Goal: Task Accomplishment & Management: Use online tool/utility

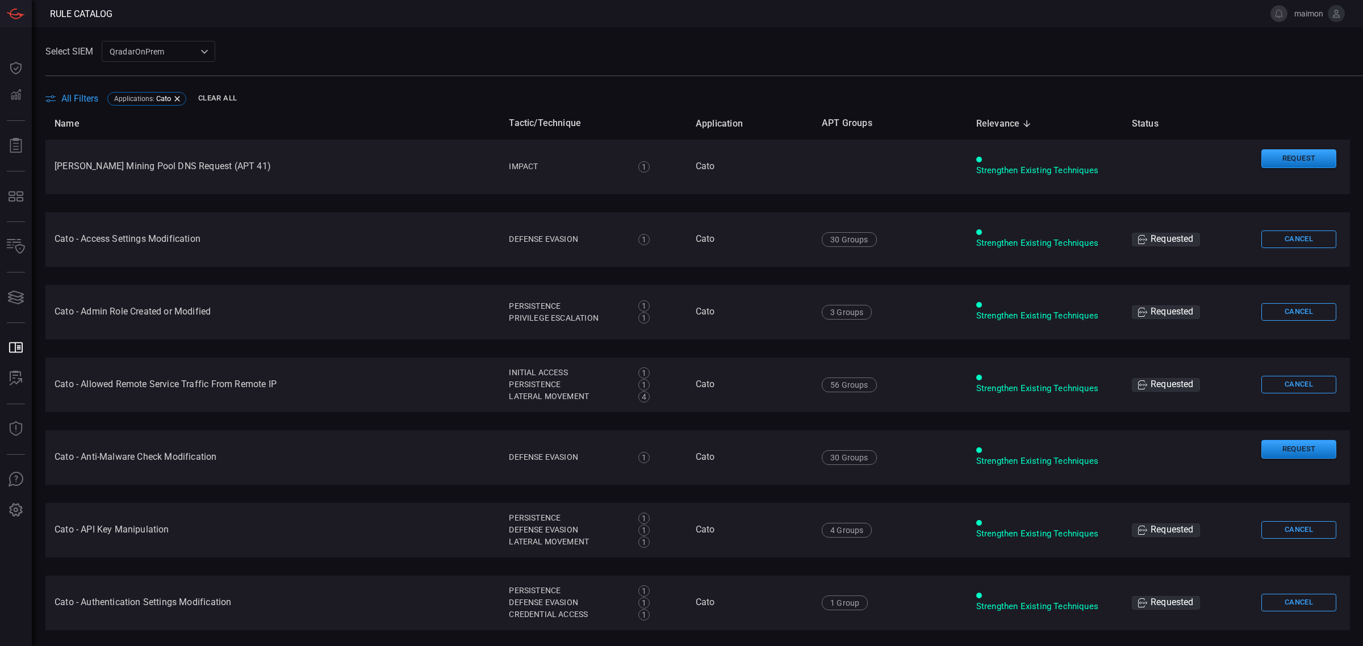
scroll to position [114, 0]
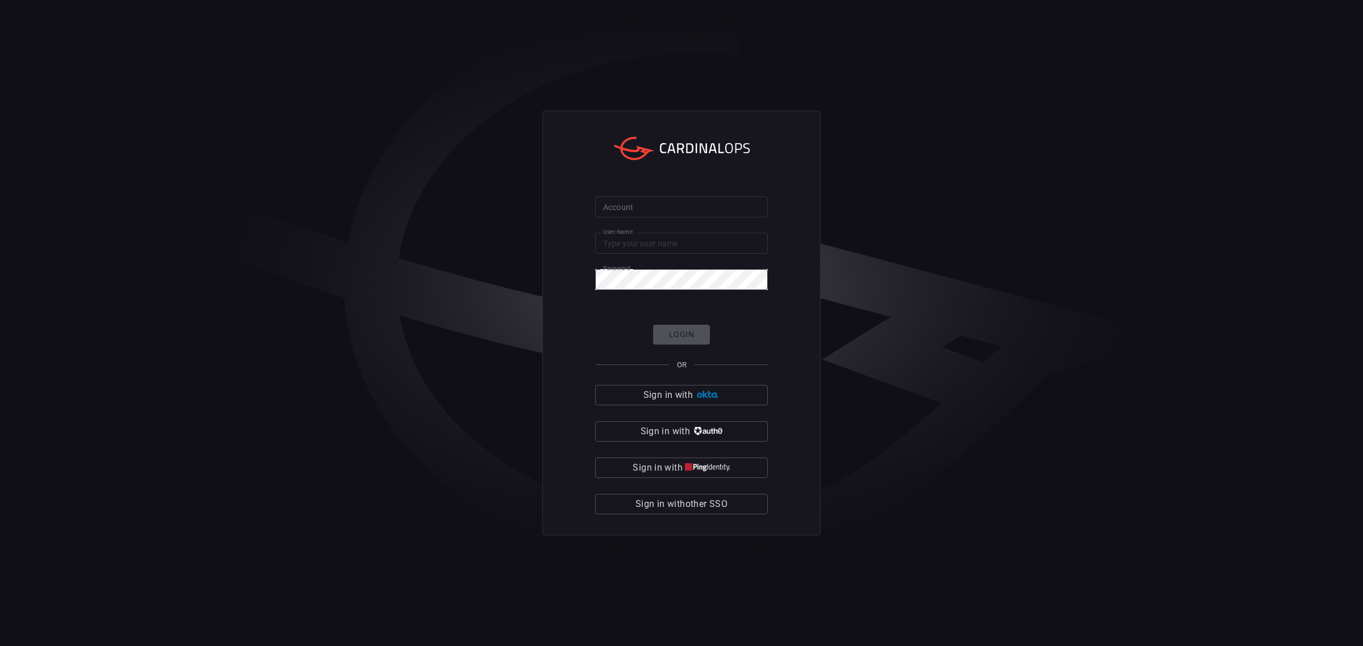
type input "maimon"
click at [717, 202] on input "Account" at bounding box center [681, 207] width 173 height 21
type input "solaredge"
click at [703, 328] on button "Login" at bounding box center [681, 335] width 57 height 20
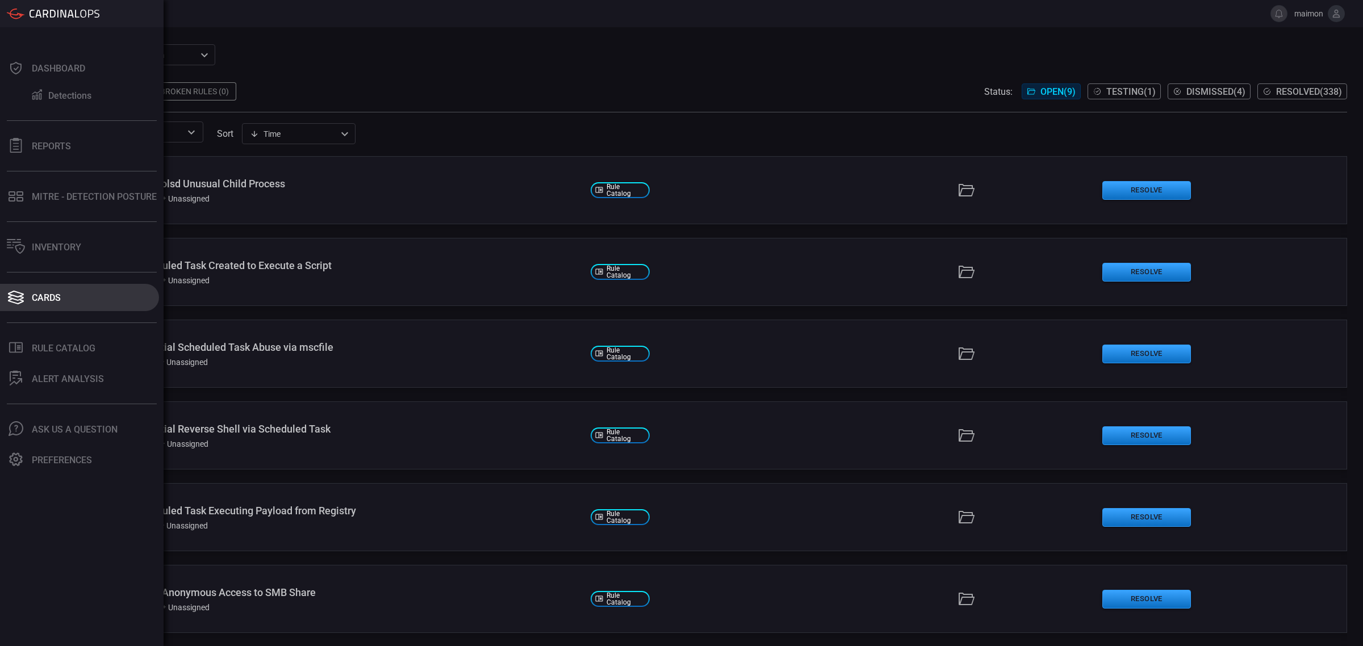
click at [28, 297] on button "Cards" at bounding box center [79, 297] width 159 height 27
click at [44, 299] on div "Cards" at bounding box center [46, 298] width 29 height 11
click at [53, 296] on div "Cards" at bounding box center [46, 298] width 29 height 11
click at [62, 66] on div "Dashboard" at bounding box center [58, 68] width 53 height 11
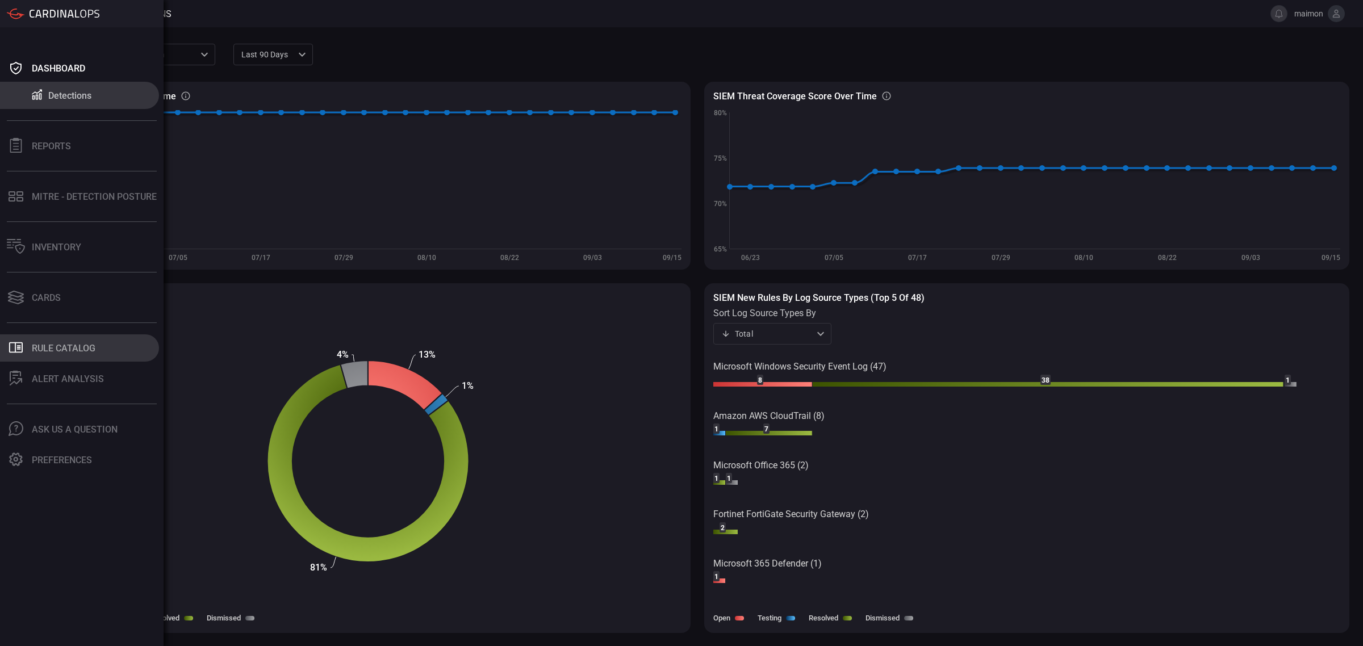
click at [53, 339] on button ".st0_rule_catalog_icon{fill: currentColor;} Rule Catalog" at bounding box center [79, 348] width 159 height 27
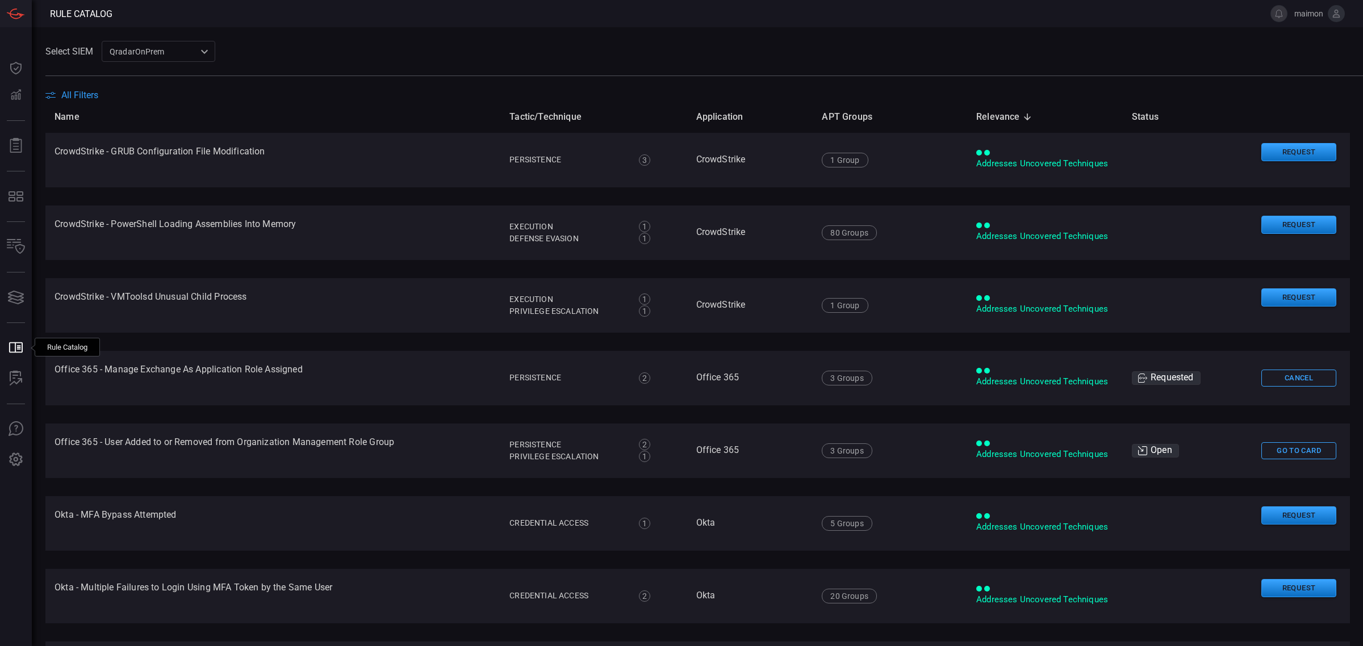
click at [89, 86] on span at bounding box center [704, 83] width 1318 height 14
click at [84, 95] on span "All Filters" at bounding box center [79, 95] width 37 height 11
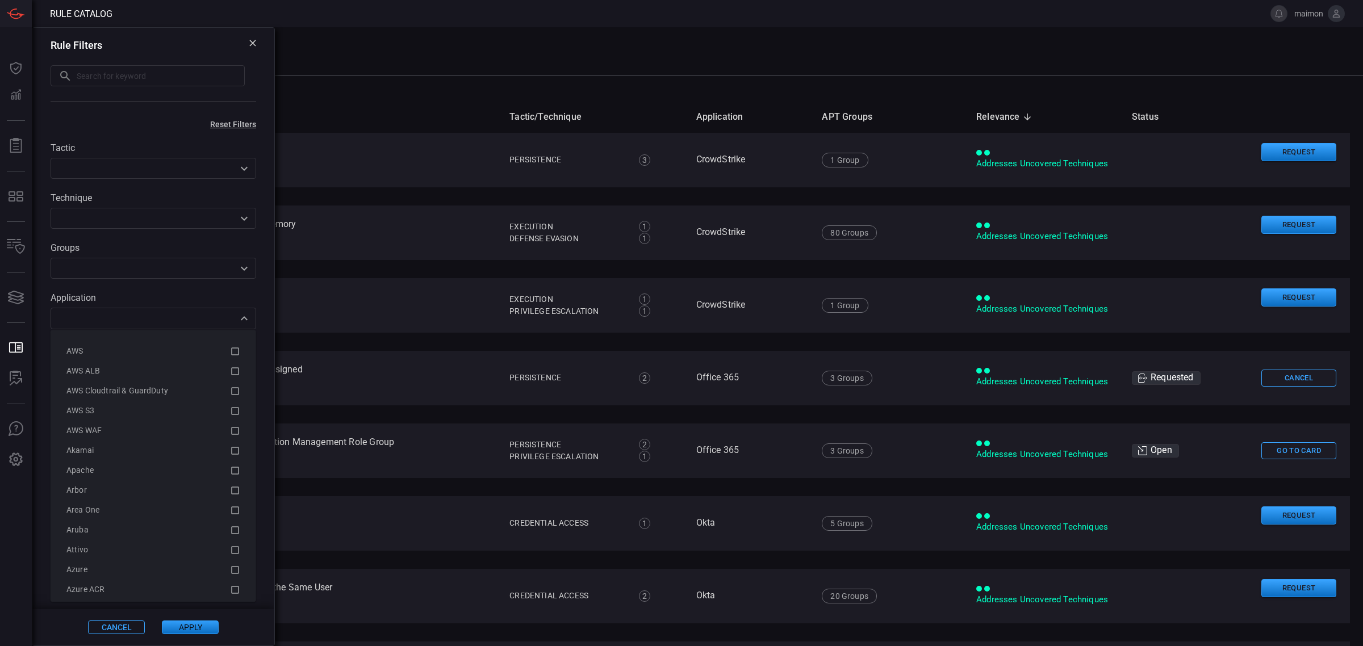
click at [138, 311] on div "​" at bounding box center [154, 318] width 206 height 21
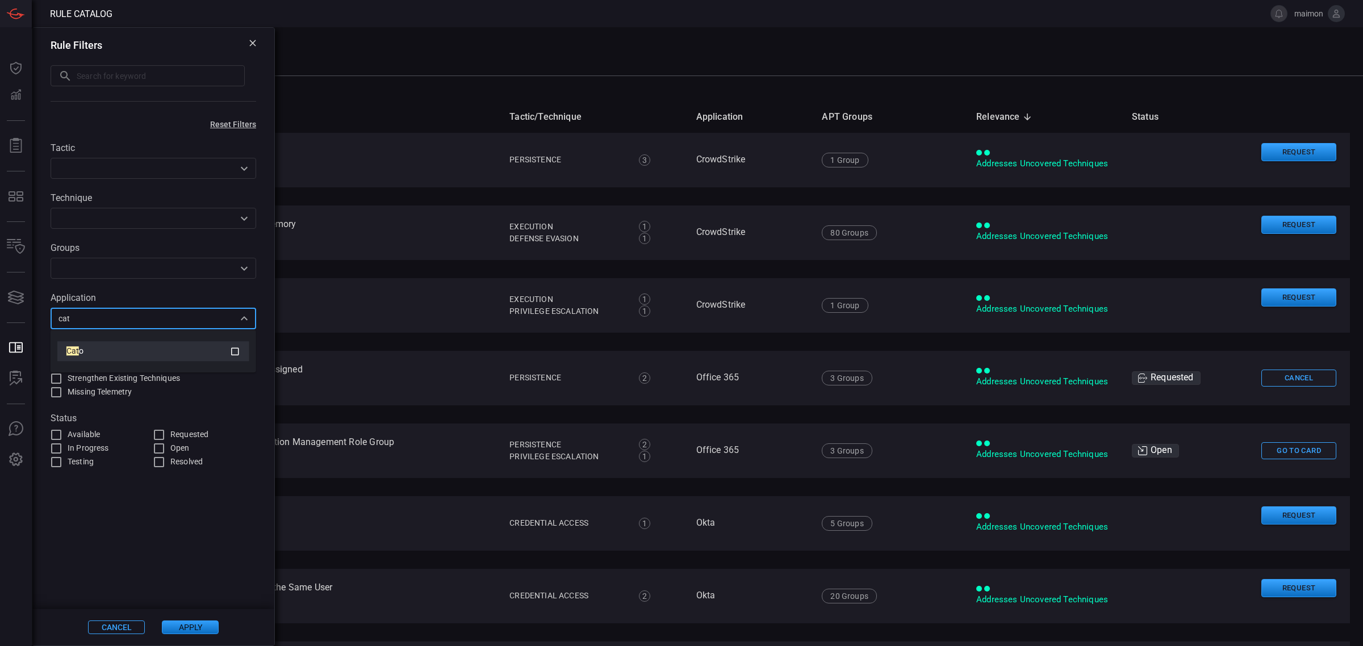
click at [129, 353] on div "Cat o" at bounding box center [148, 351] width 164 height 12
type input "cat"
click at [196, 629] on button "Apply" at bounding box center [190, 628] width 57 height 14
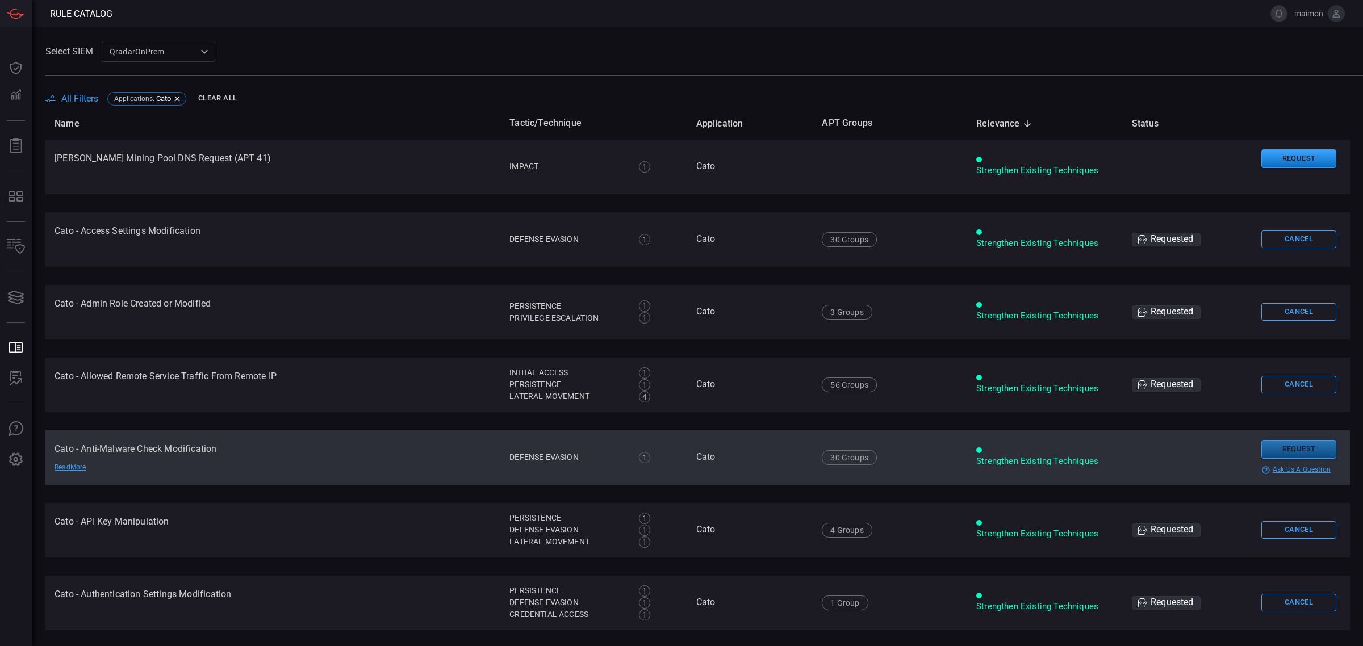
click at [1262, 447] on button "Request" at bounding box center [1299, 449] width 75 height 19
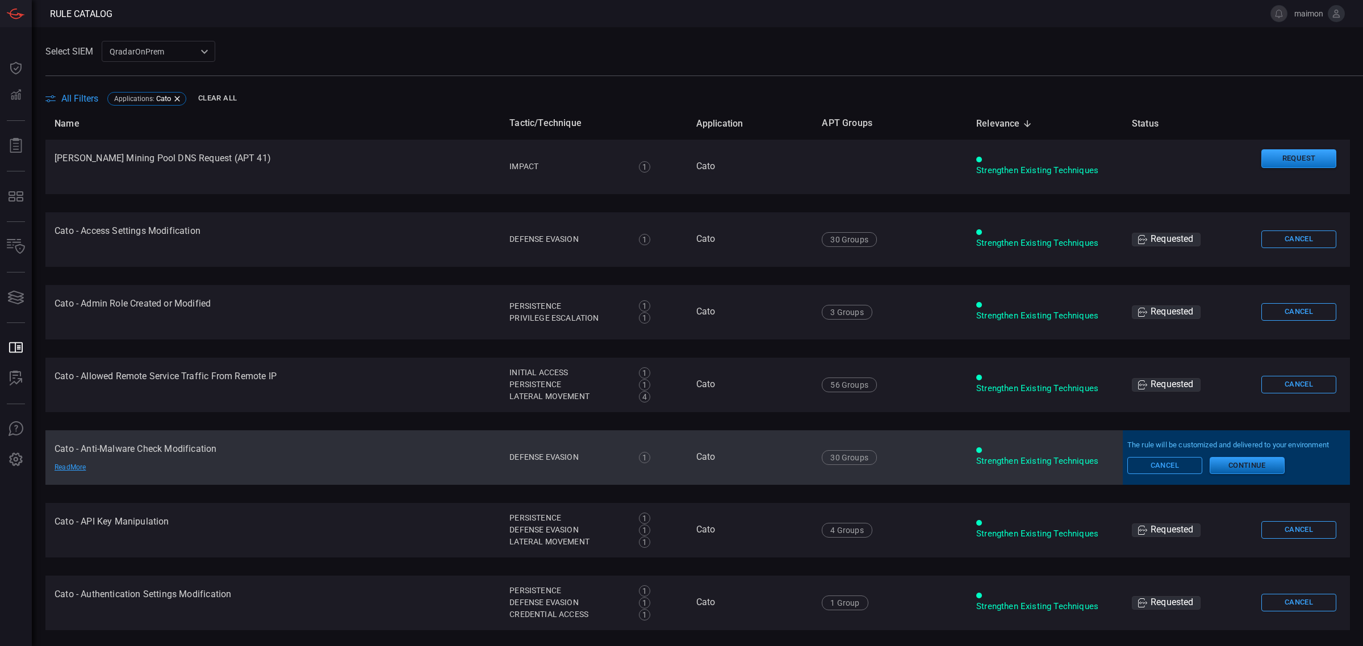
click at [1236, 466] on button "Continue" at bounding box center [1247, 465] width 75 height 17
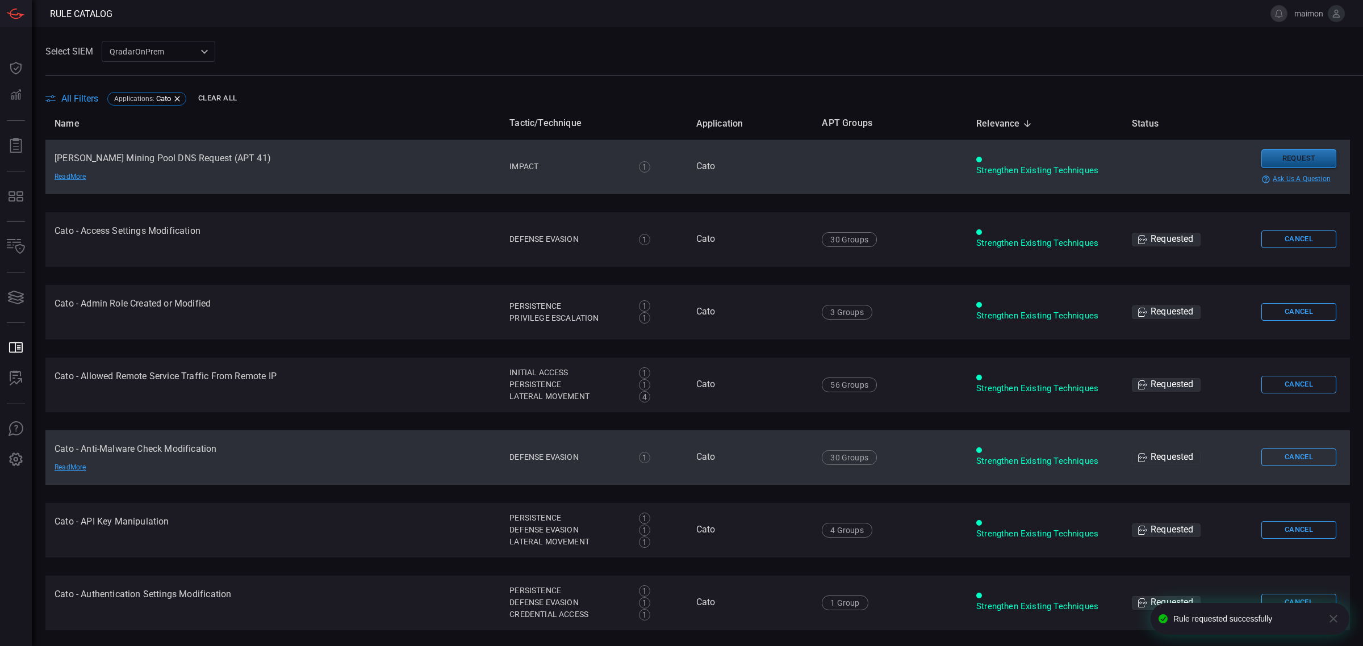
click at [1284, 158] on button "Request" at bounding box center [1299, 158] width 75 height 19
click at [1228, 177] on button "Continue" at bounding box center [1247, 174] width 75 height 17
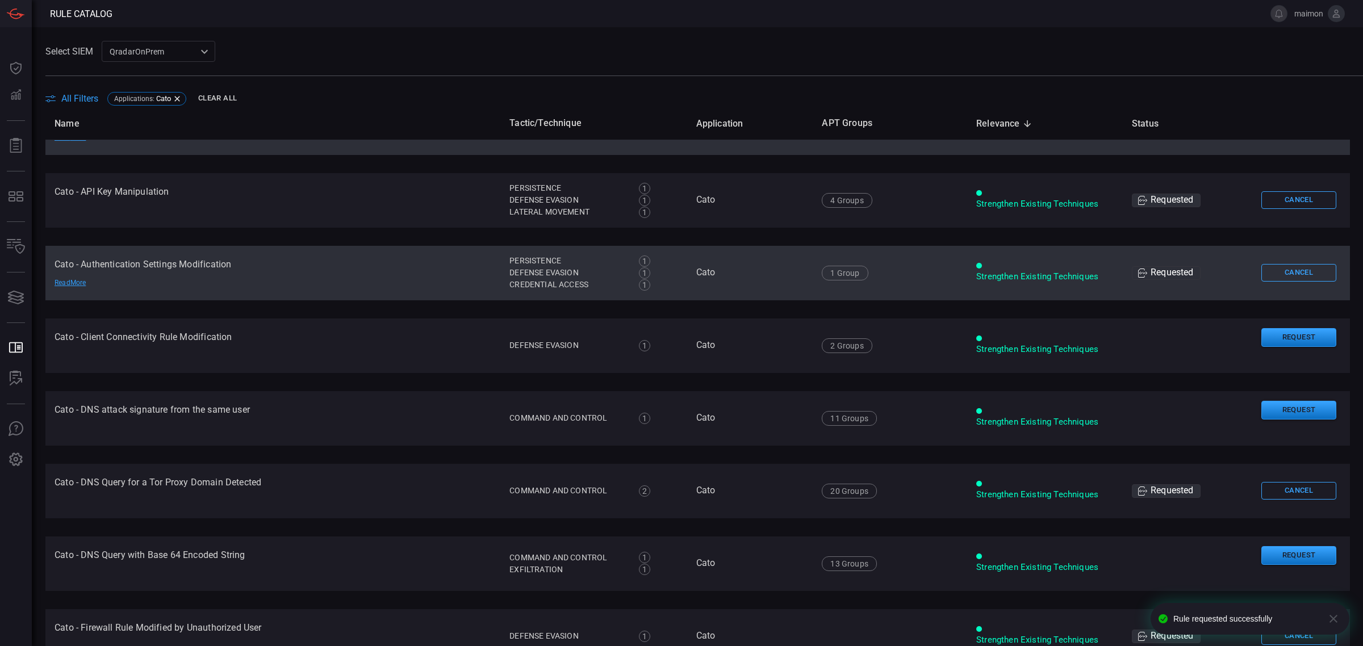
scroll to position [355, 0]
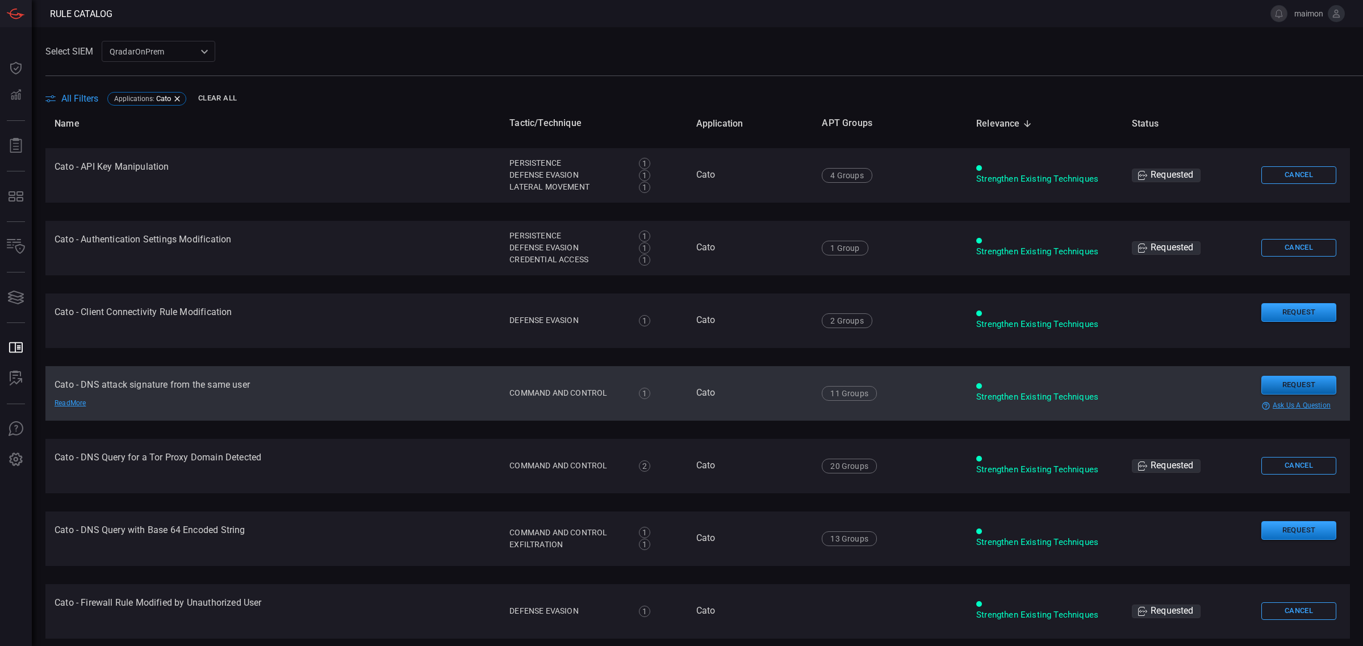
click at [1284, 385] on button "Request" at bounding box center [1299, 385] width 75 height 19
click at [1237, 399] on button "Continue" at bounding box center [1247, 401] width 75 height 17
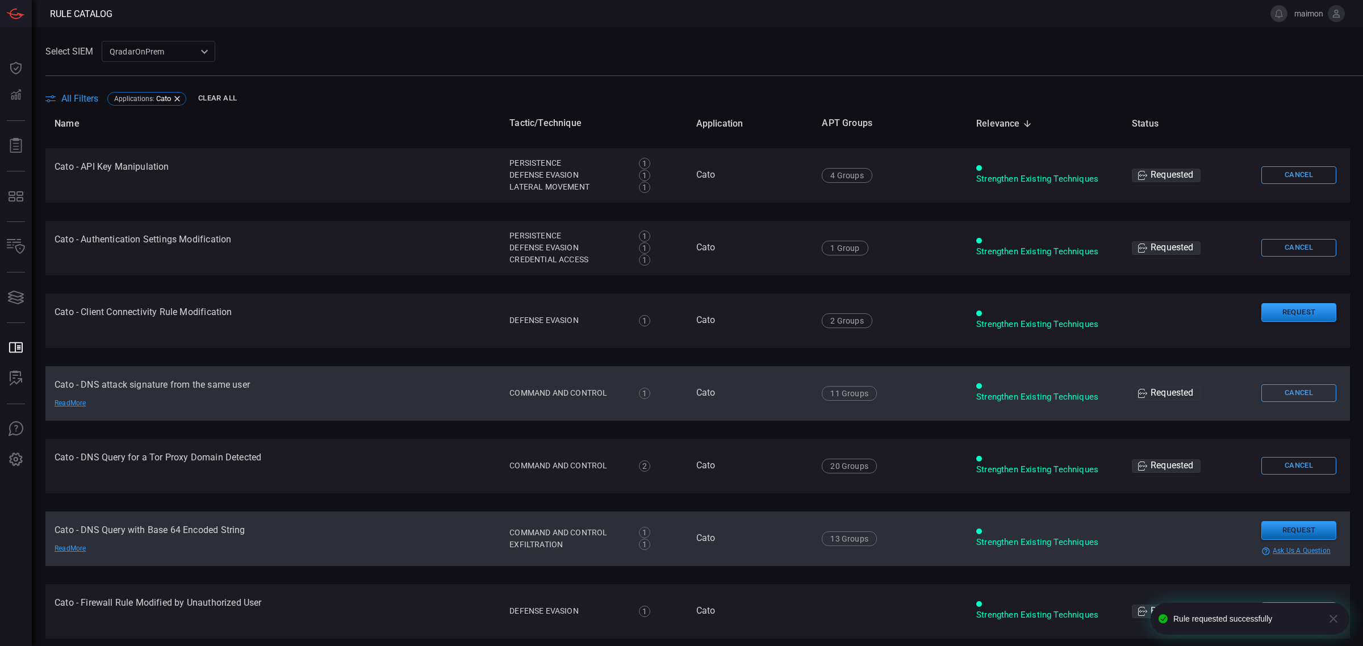
click at [1262, 532] on button "Request" at bounding box center [1299, 530] width 75 height 19
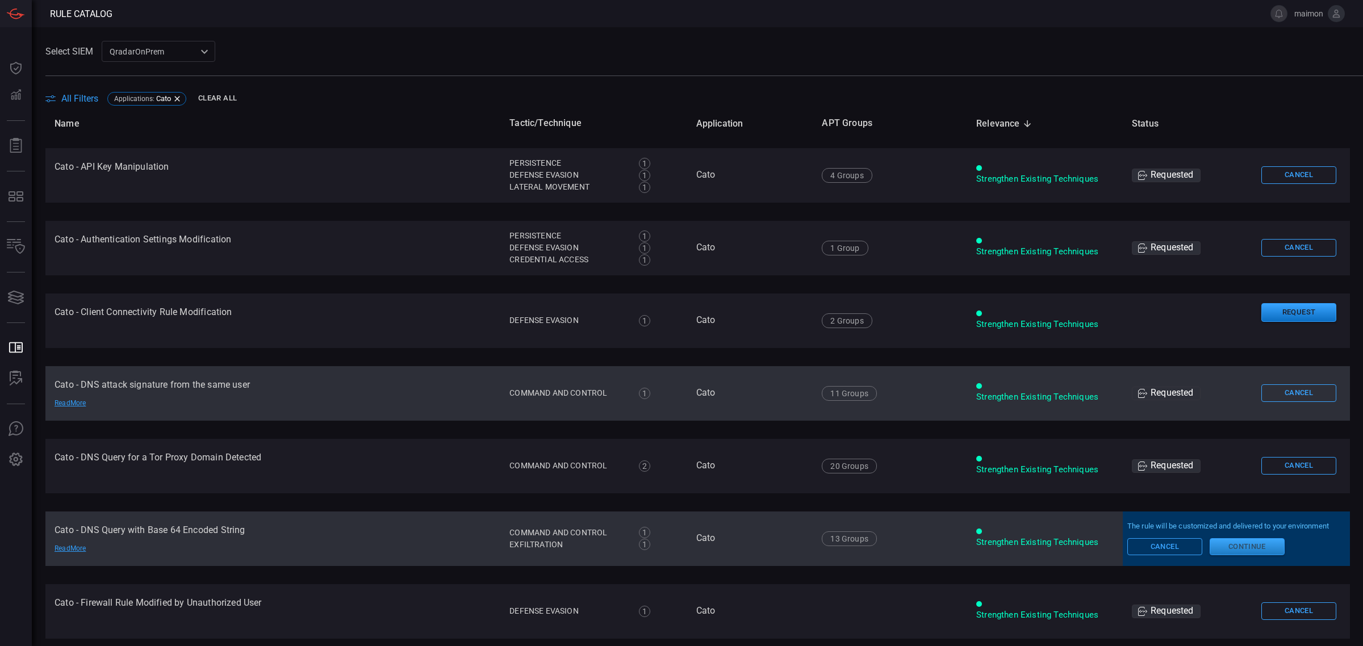
click at [1245, 554] on button "Continue" at bounding box center [1247, 547] width 75 height 17
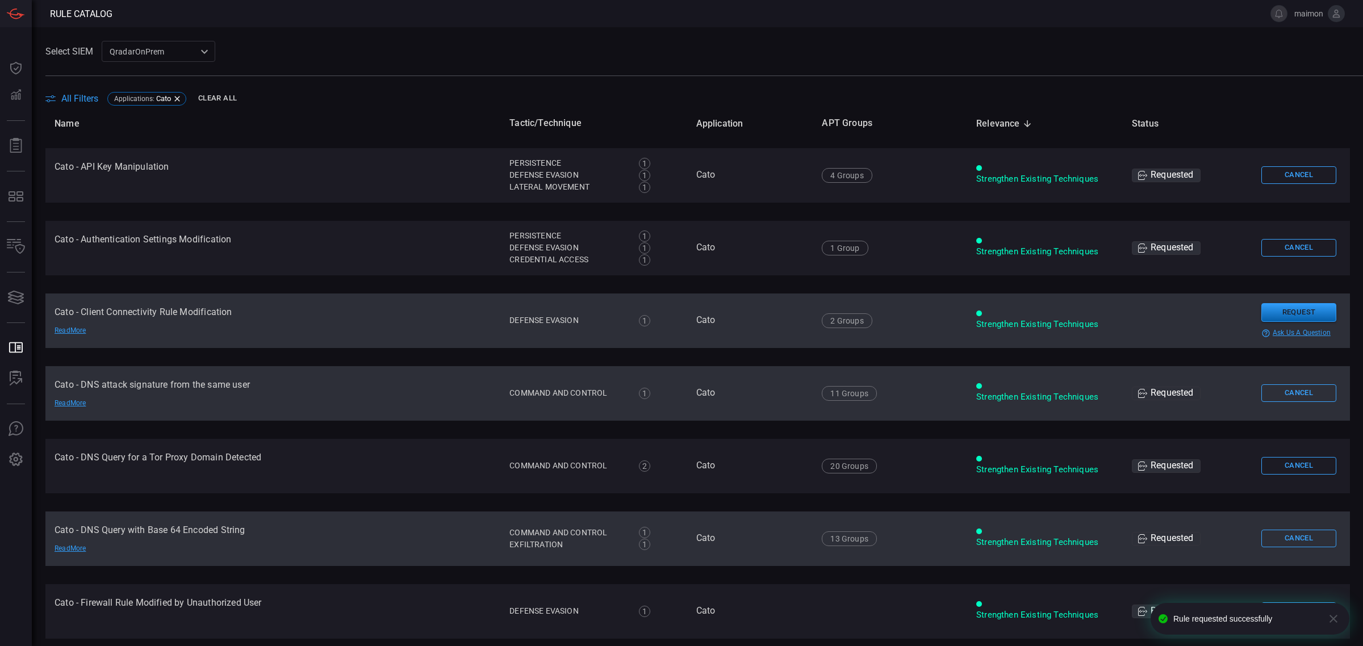
click at [1296, 312] on button "Request" at bounding box center [1299, 312] width 75 height 19
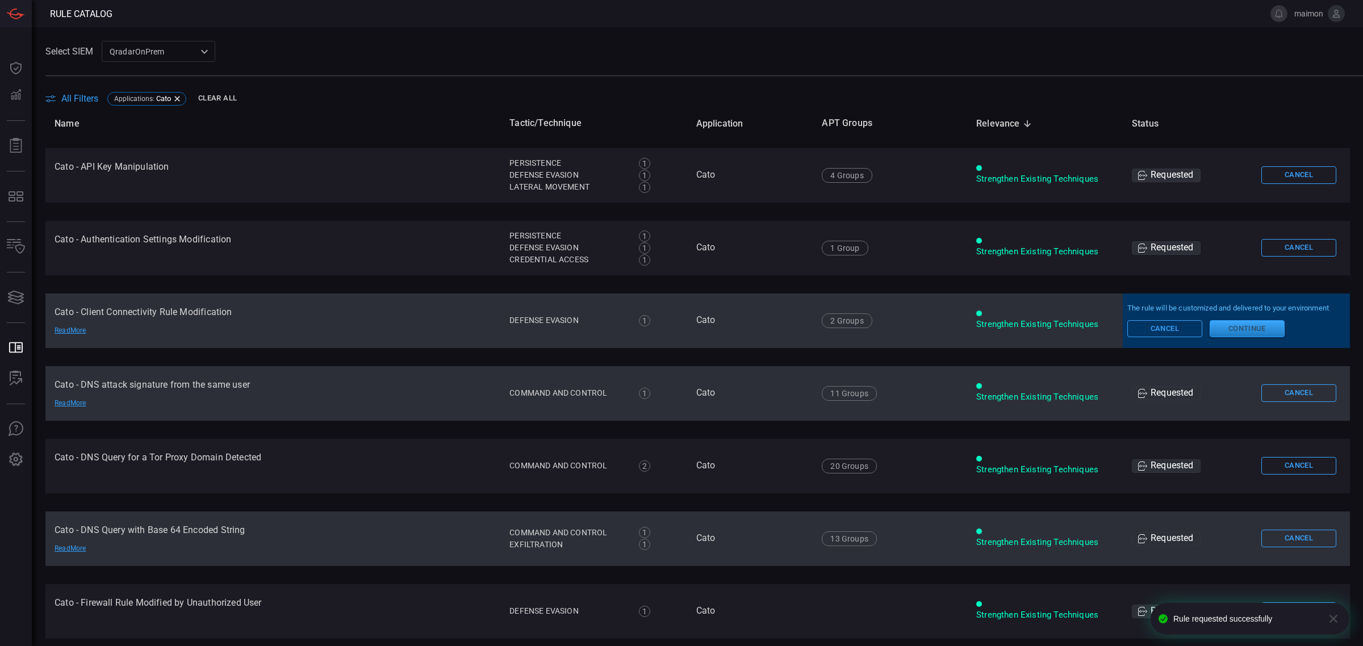
click at [1230, 326] on button "Continue" at bounding box center [1247, 328] width 75 height 17
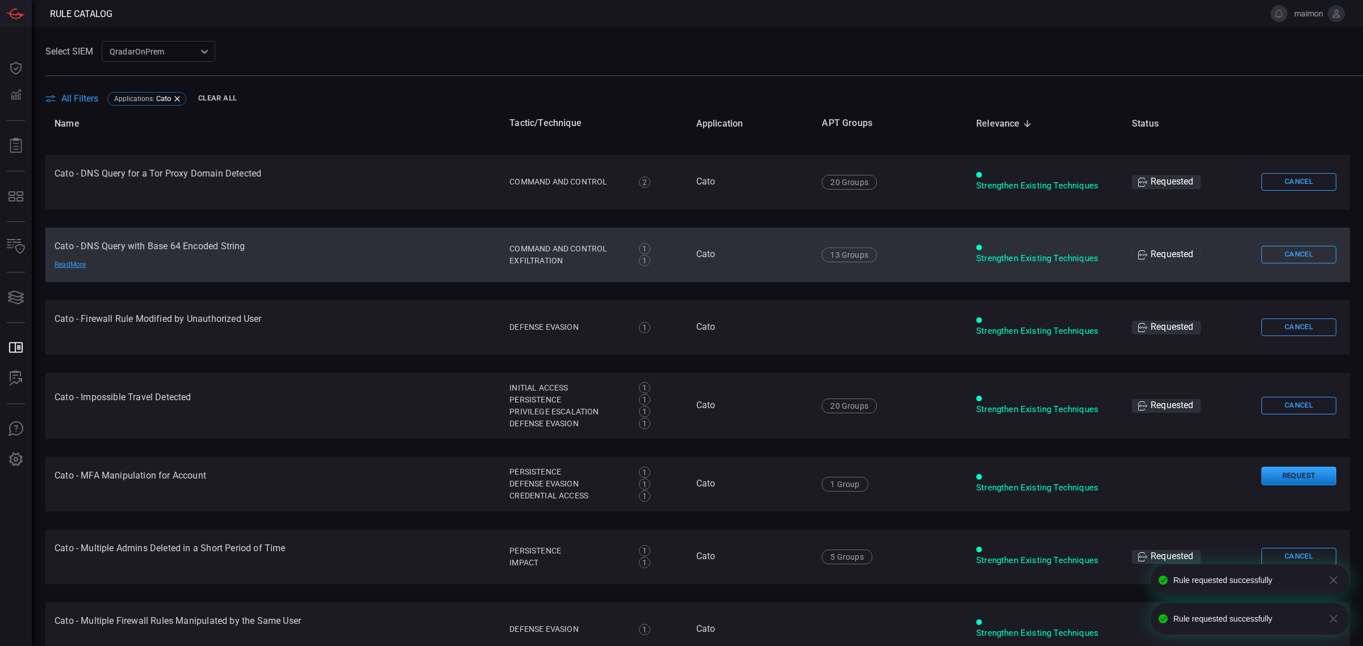
scroll to position [781, 0]
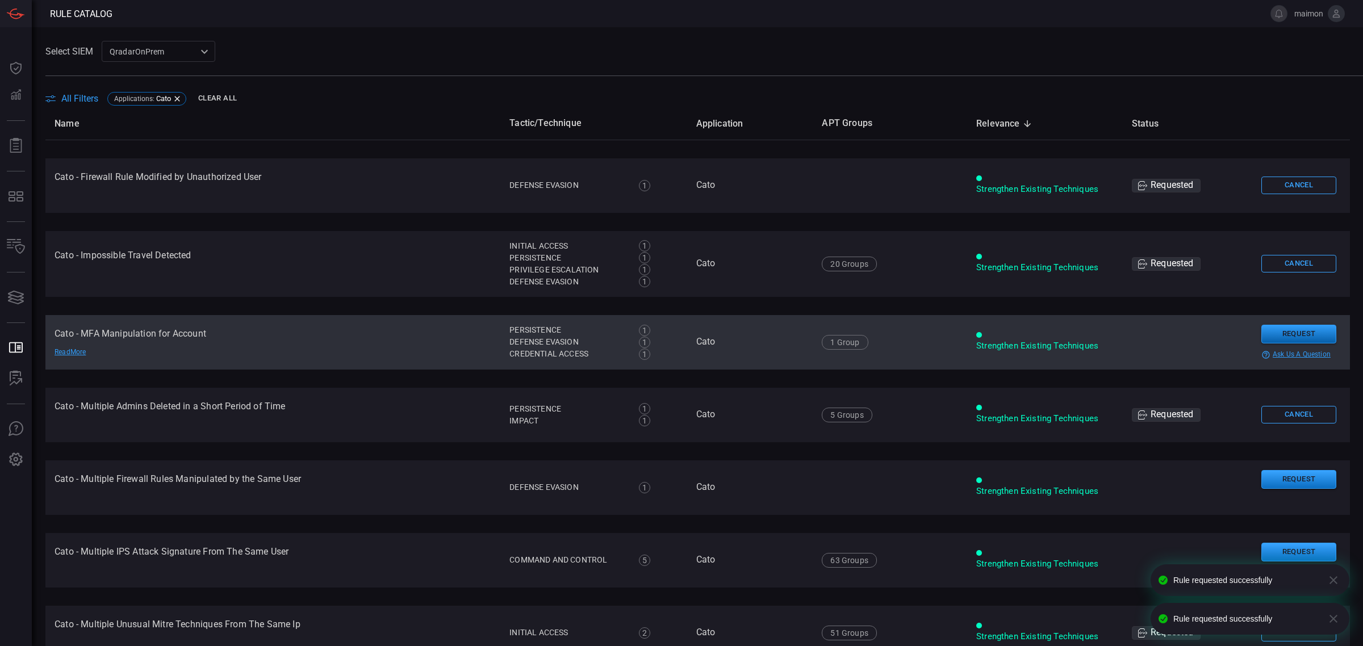
click at [1262, 328] on button "Request" at bounding box center [1299, 334] width 75 height 19
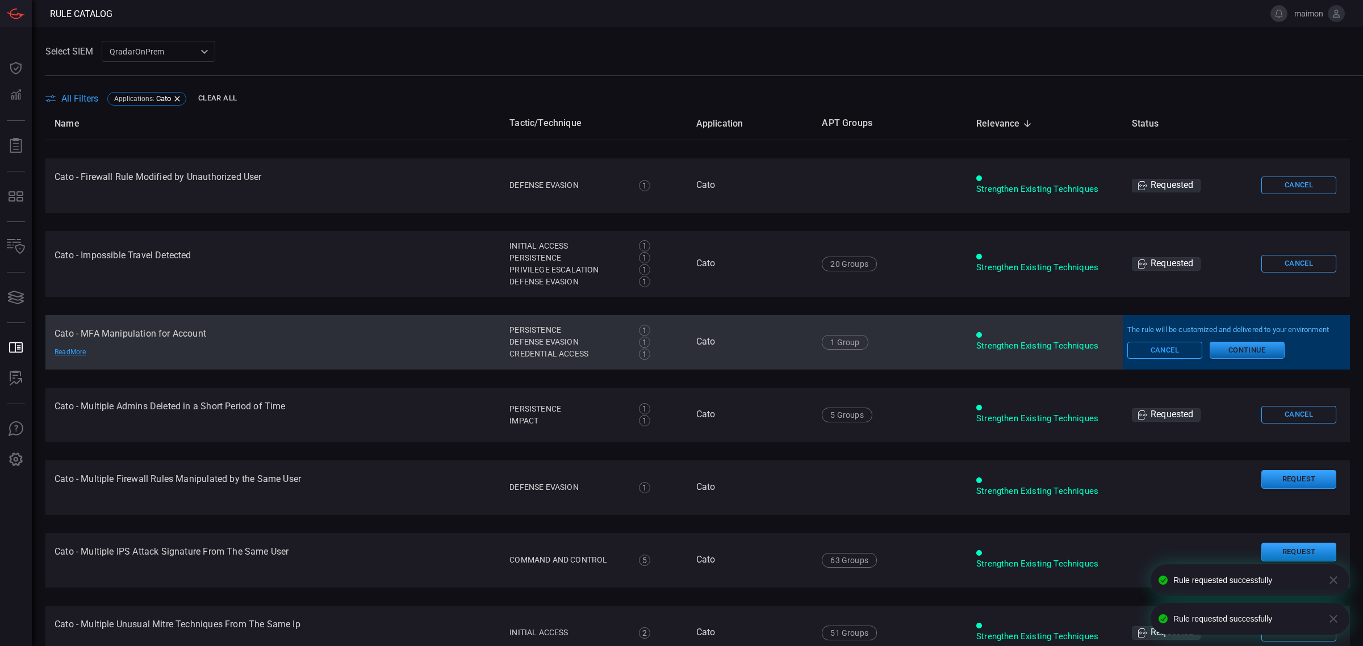
click at [1242, 358] on button "Continue" at bounding box center [1247, 350] width 75 height 17
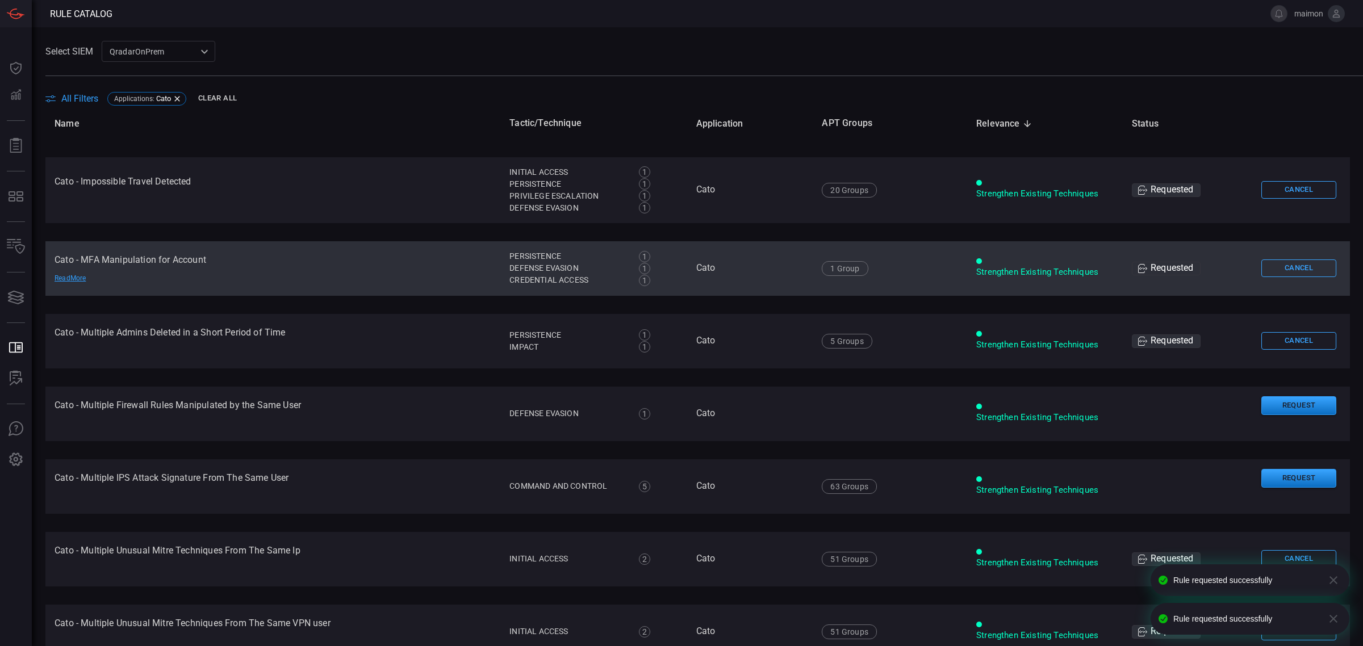
scroll to position [923, 0]
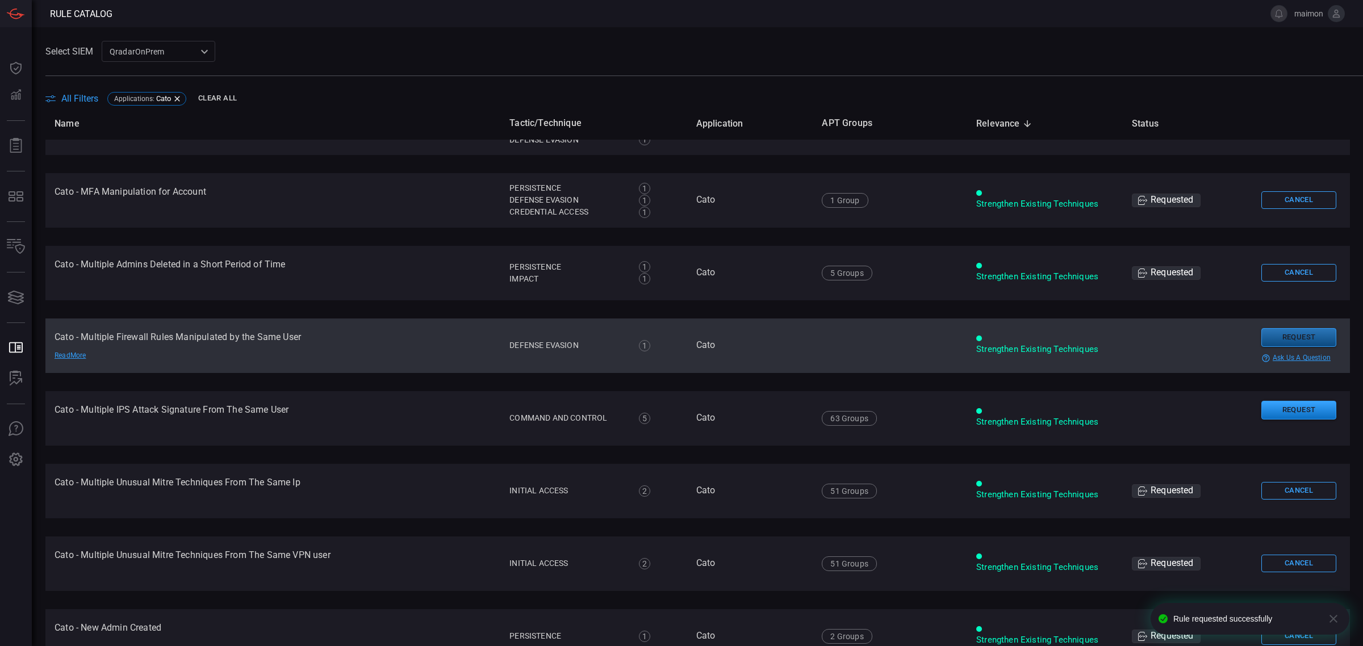
click at [1268, 334] on button "Request" at bounding box center [1299, 337] width 75 height 19
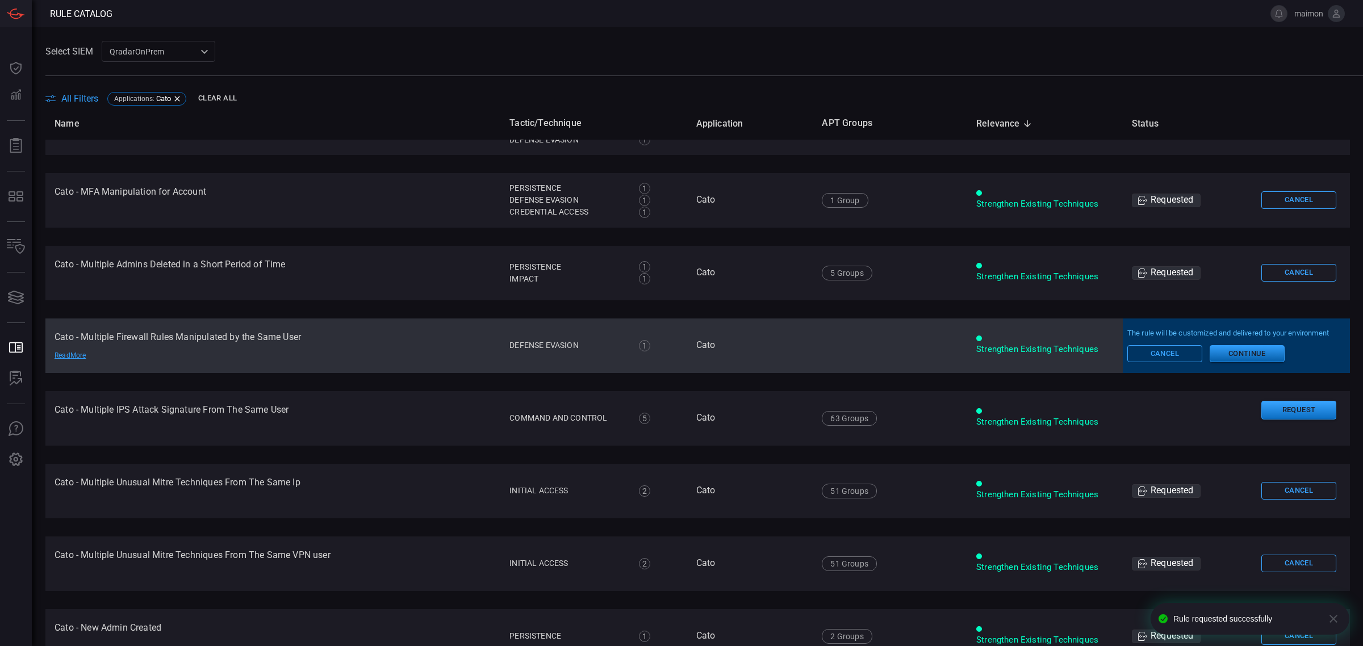
click at [1242, 352] on button "Continue" at bounding box center [1247, 353] width 75 height 17
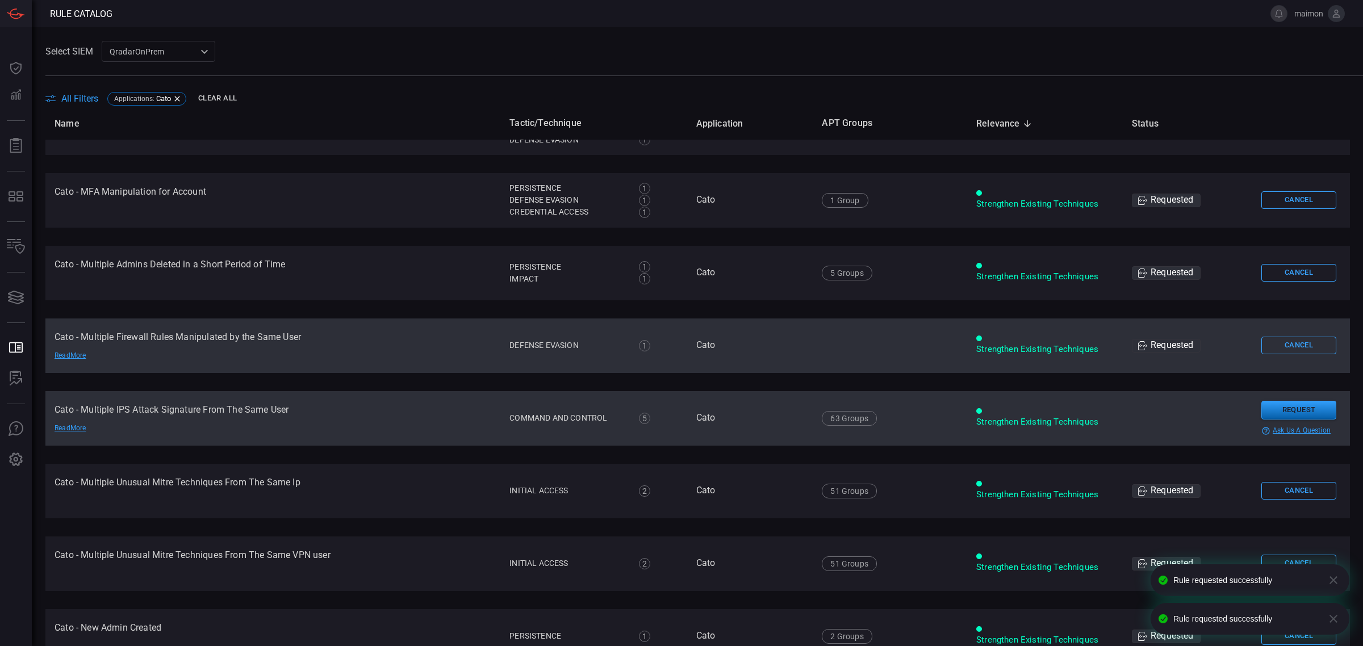
click at [1271, 418] on button "Request" at bounding box center [1299, 410] width 75 height 19
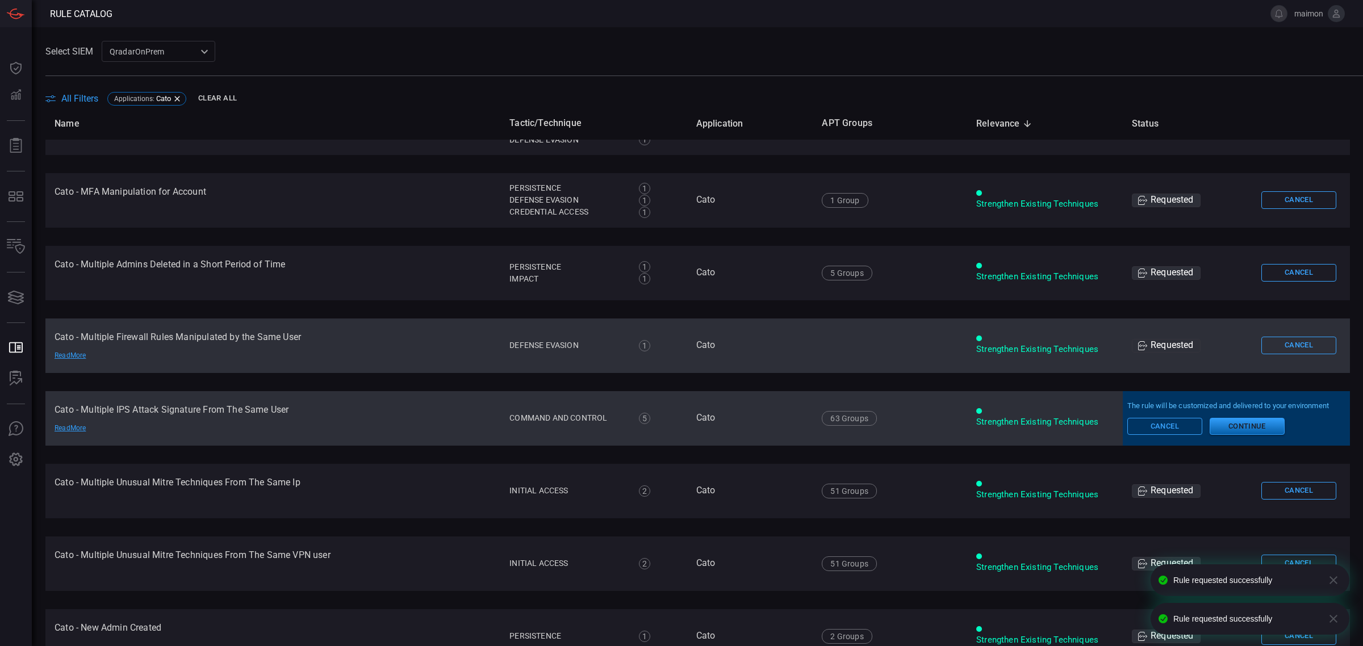
click at [1240, 431] on button "Continue" at bounding box center [1247, 426] width 75 height 17
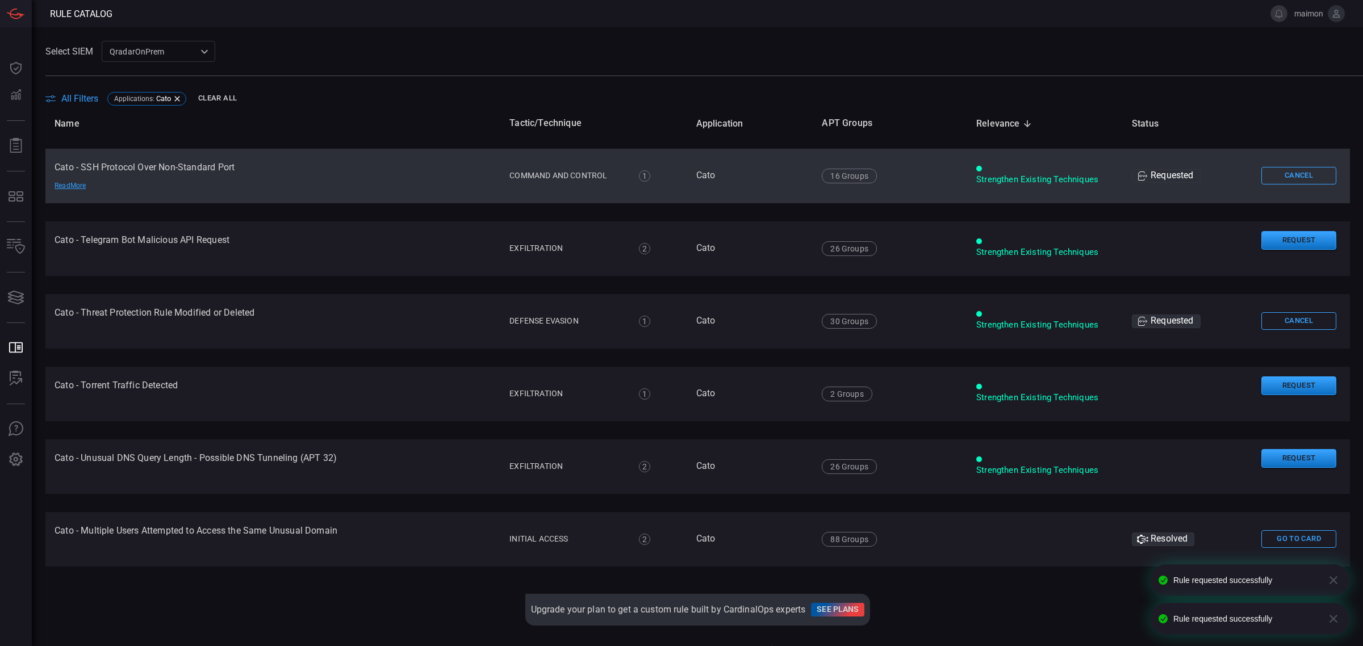
scroll to position [18, 0]
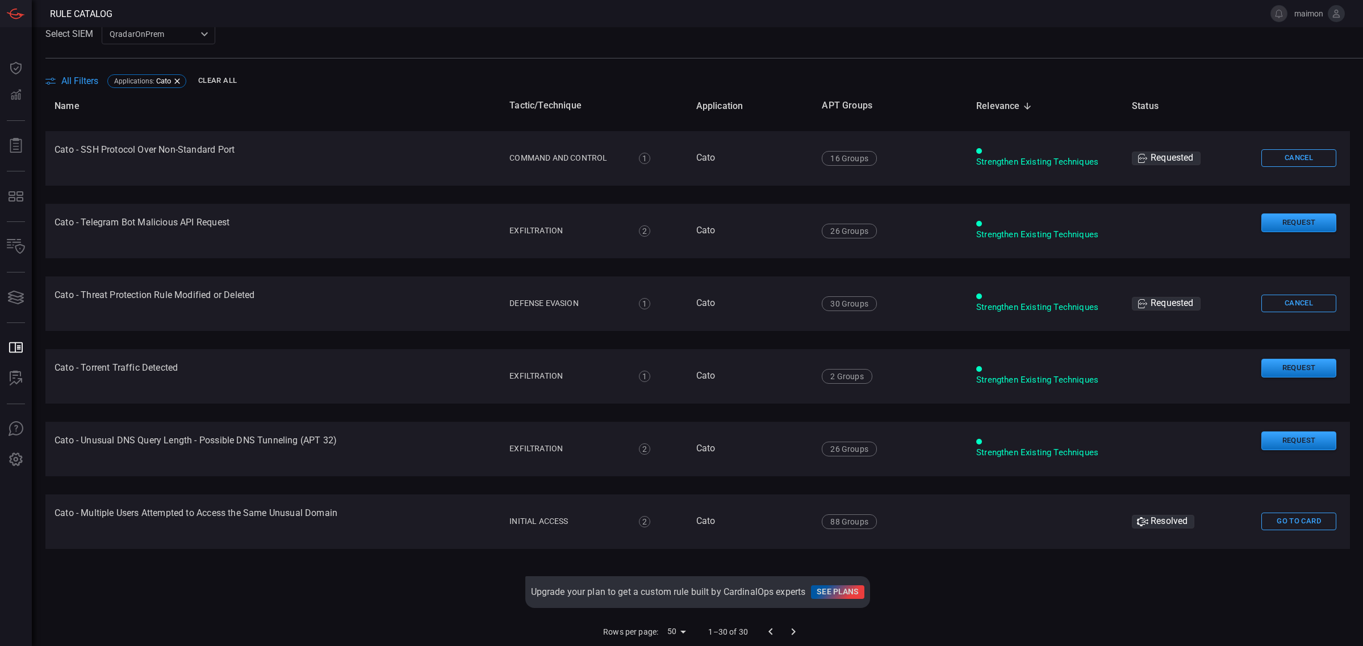
click at [784, 632] on div at bounding box center [782, 632] width 45 height 23
click at [777, 631] on div at bounding box center [782, 632] width 45 height 23
click at [760, 629] on div at bounding box center [782, 632] width 45 height 23
click at [675, 628] on body "Rule Catalog maimon Dashboard Dashboard Detections Detections Reports Reports M…" at bounding box center [681, 323] width 1363 height 646
drag, startPoint x: 1128, startPoint y: 573, endPoint x: 1177, endPoint y: 551, distance: 53.4
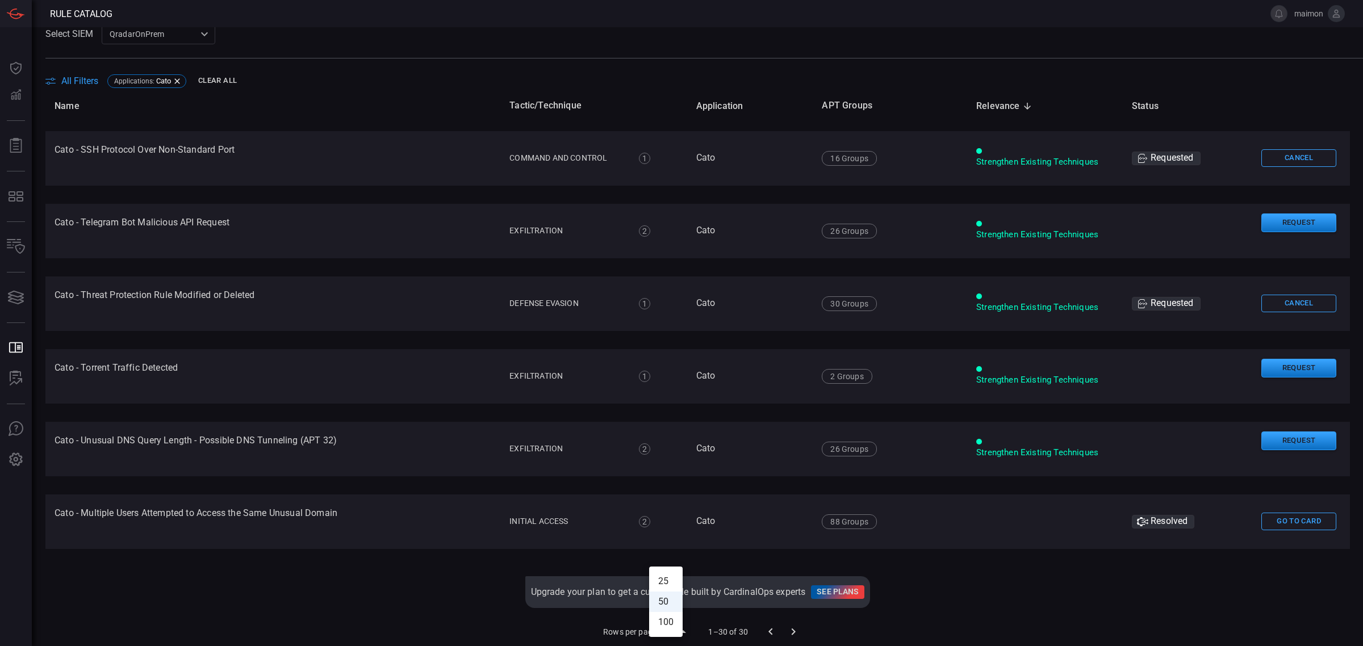
click at [1129, 572] on div at bounding box center [681, 323] width 1363 height 646
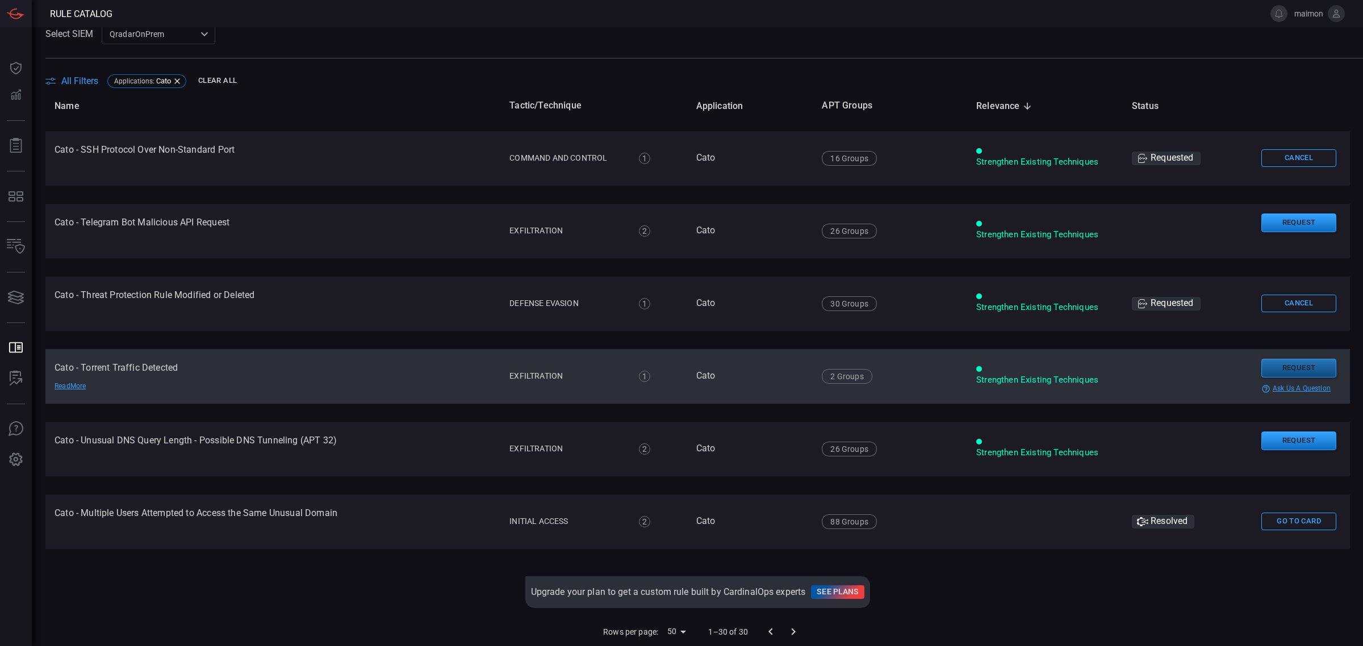
click at [1272, 369] on button "Request" at bounding box center [1299, 368] width 75 height 19
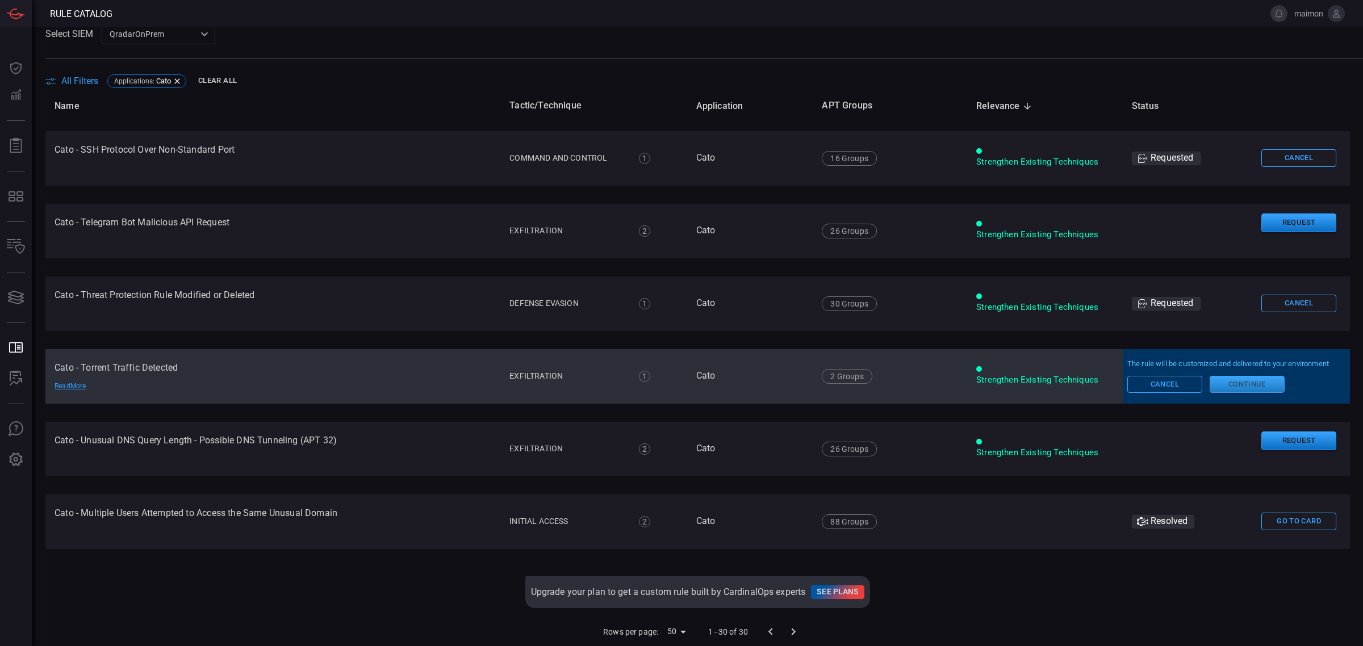
click at [1248, 385] on button "Continue" at bounding box center [1247, 384] width 75 height 17
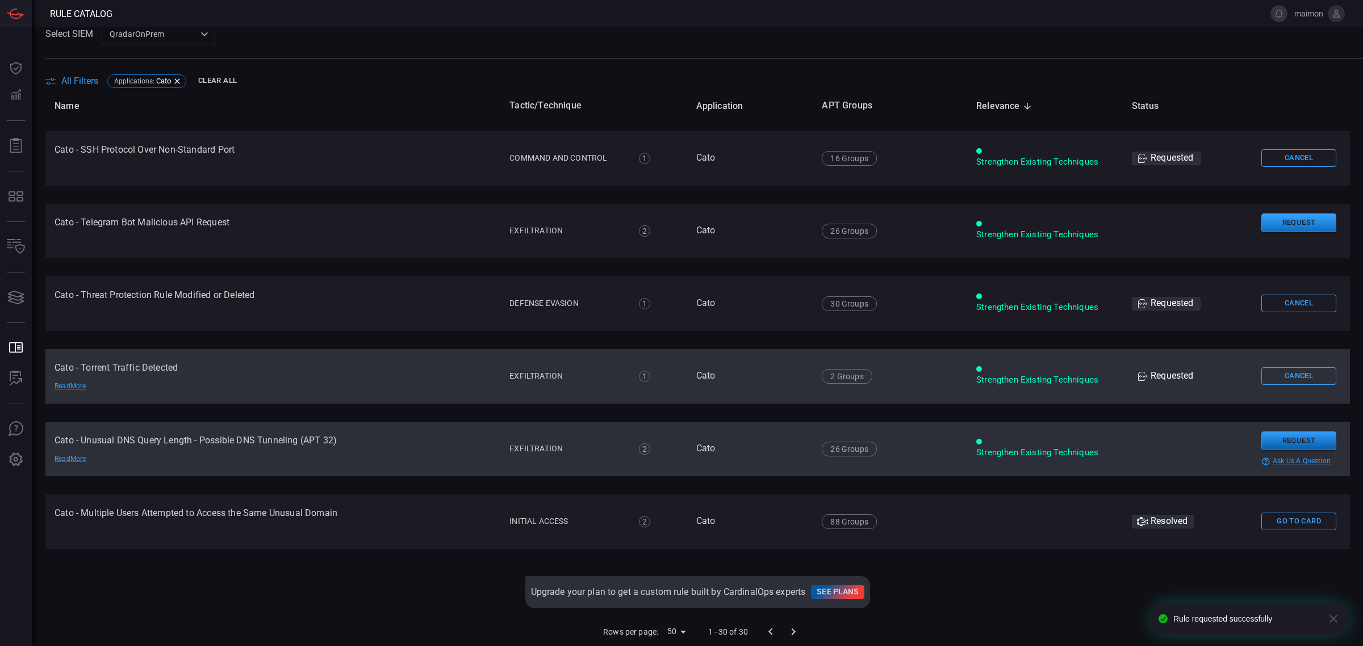
click at [1280, 443] on button "Request" at bounding box center [1299, 441] width 75 height 19
click at [1251, 455] on button "Continue" at bounding box center [1247, 457] width 75 height 17
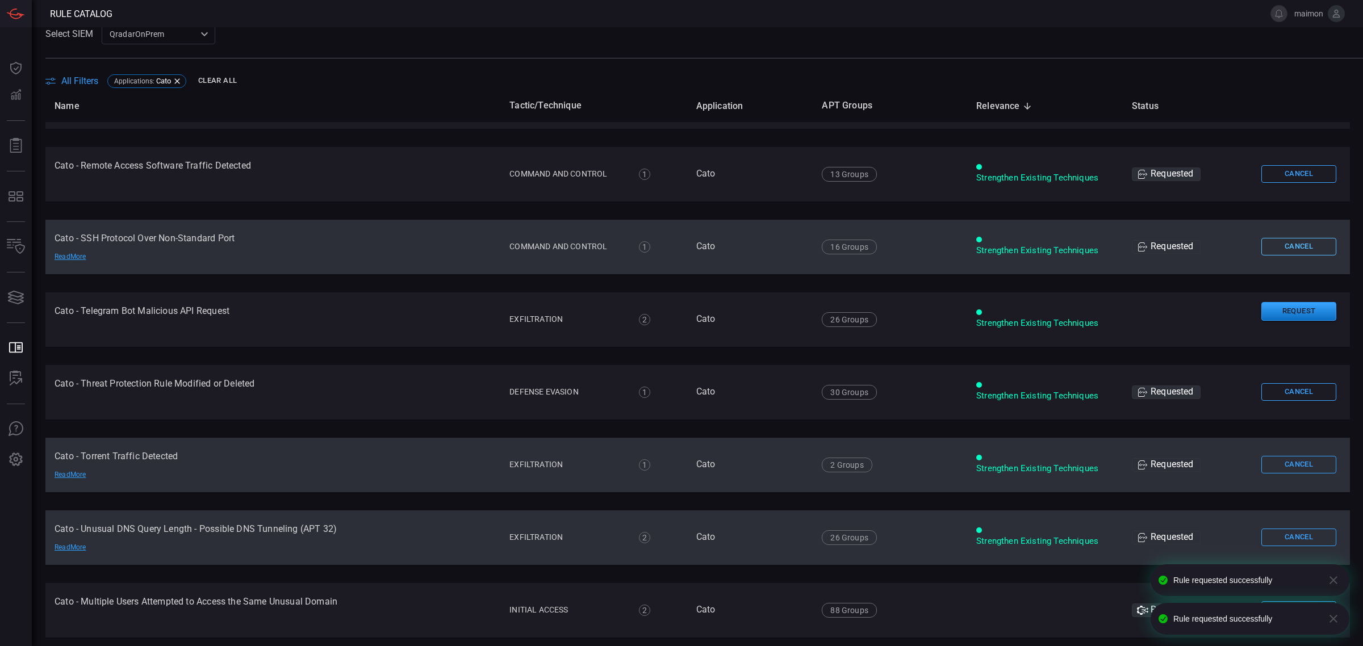
scroll to position [1534, 0]
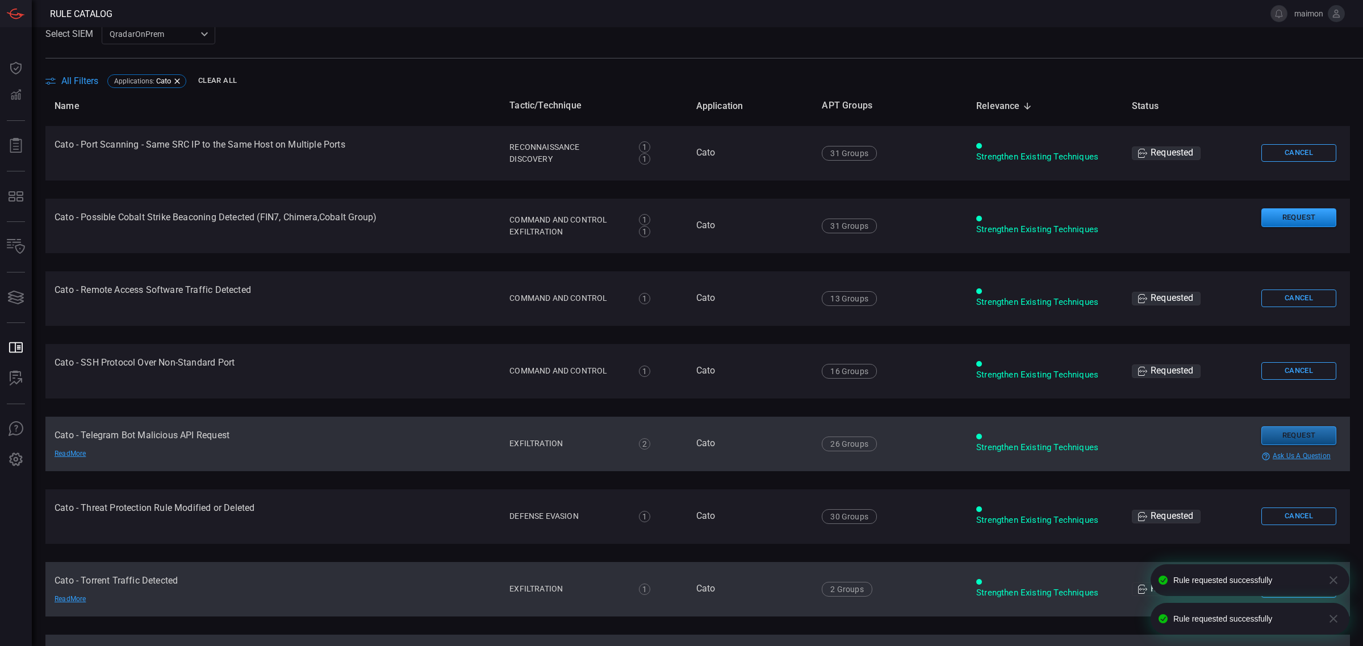
click at [1287, 431] on button "Request" at bounding box center [1299, 436] width 75 height 19
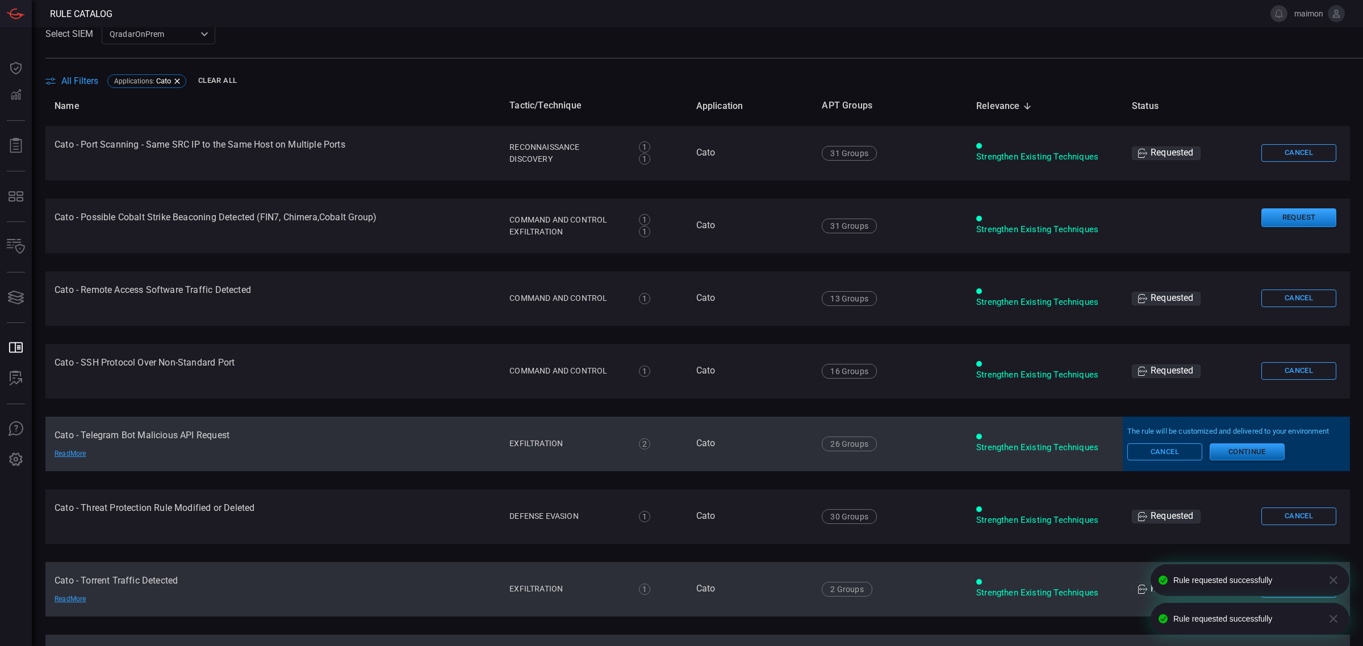
click at [1236, 450] on button "Continue" at bounding box center [1247, 452] width 75 height 17
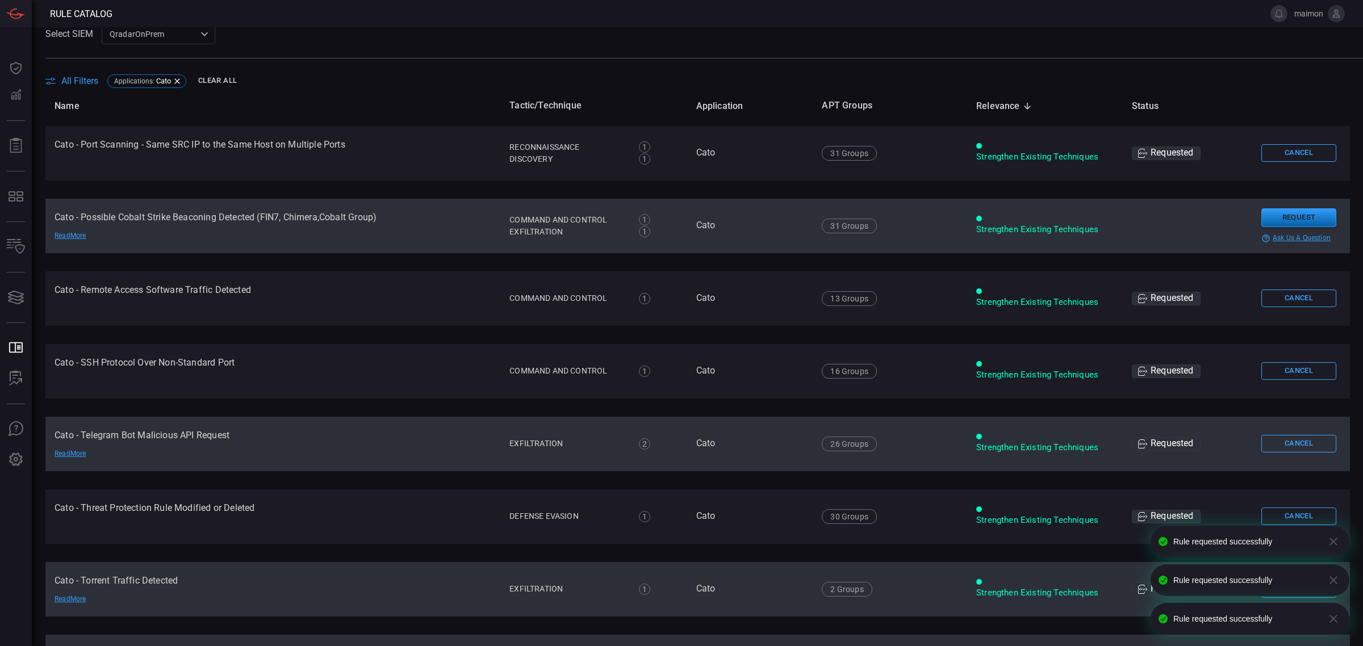
click at [1268, 219] on button "Request" at bounding box center [1299, 217] width 75 height 19
click at [1253, 240] on button "Continue" at bounding box center [1247, 234] width 75 height 17
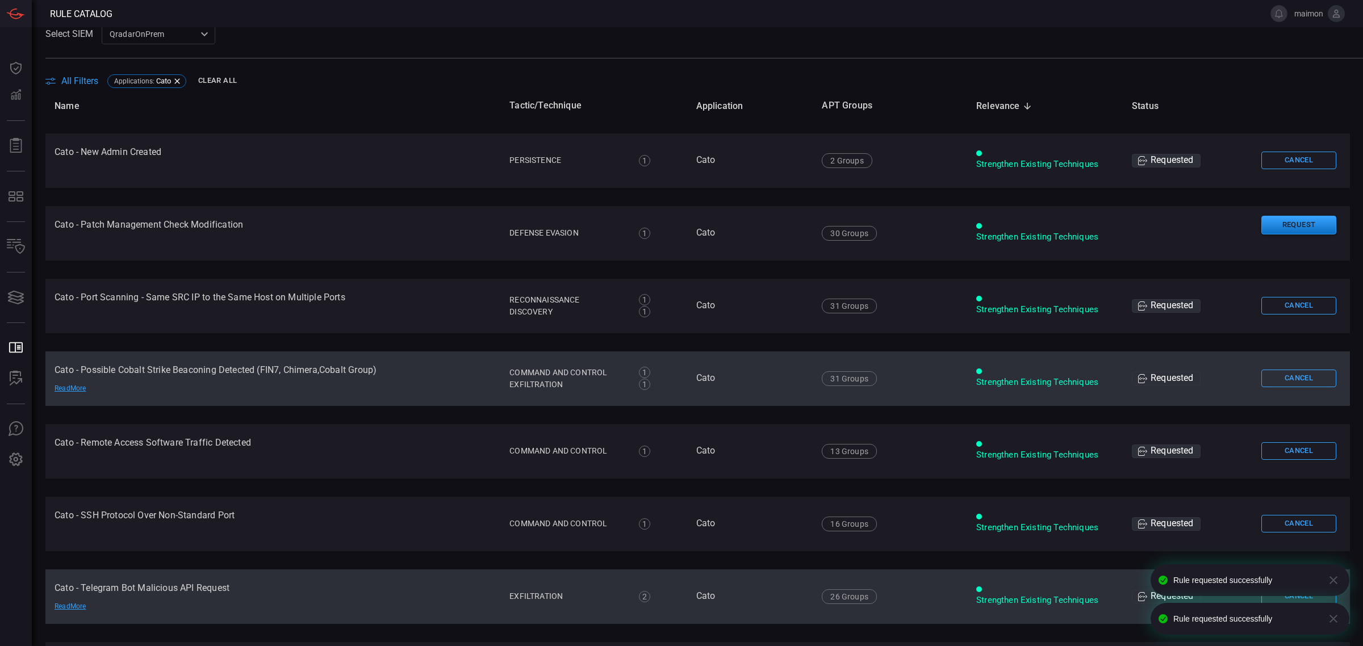
scroll to position [1250, 0]
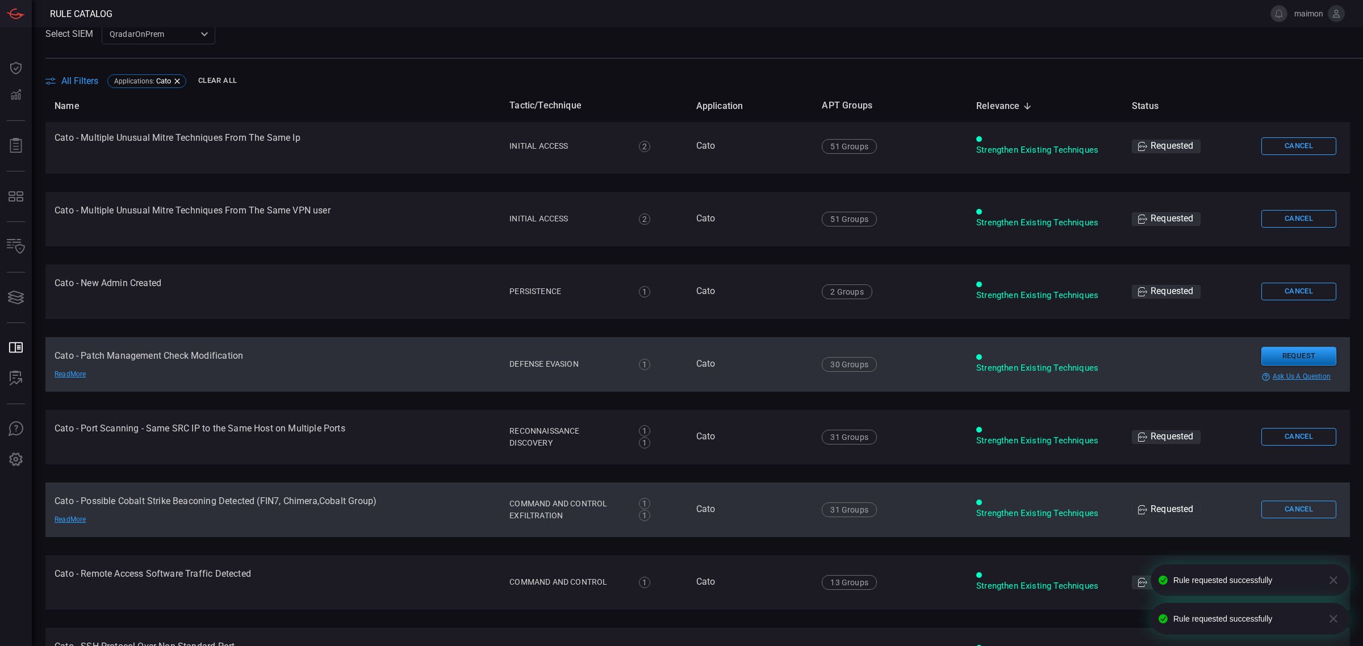
click at [1269, 355] on button "Request" at bounding box center [1299, 356] width 75 height 19
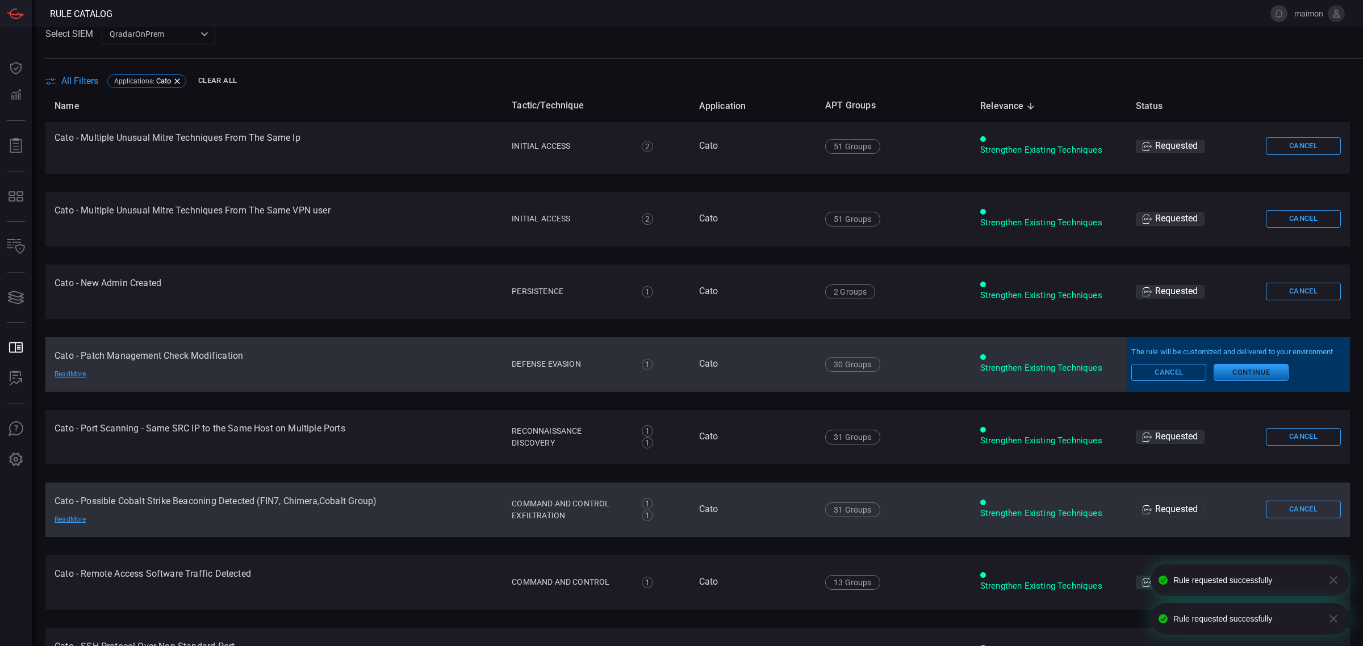
click at [1246, 379] on button "Continue" at bounding box center [1251, 372] width 75 height 17
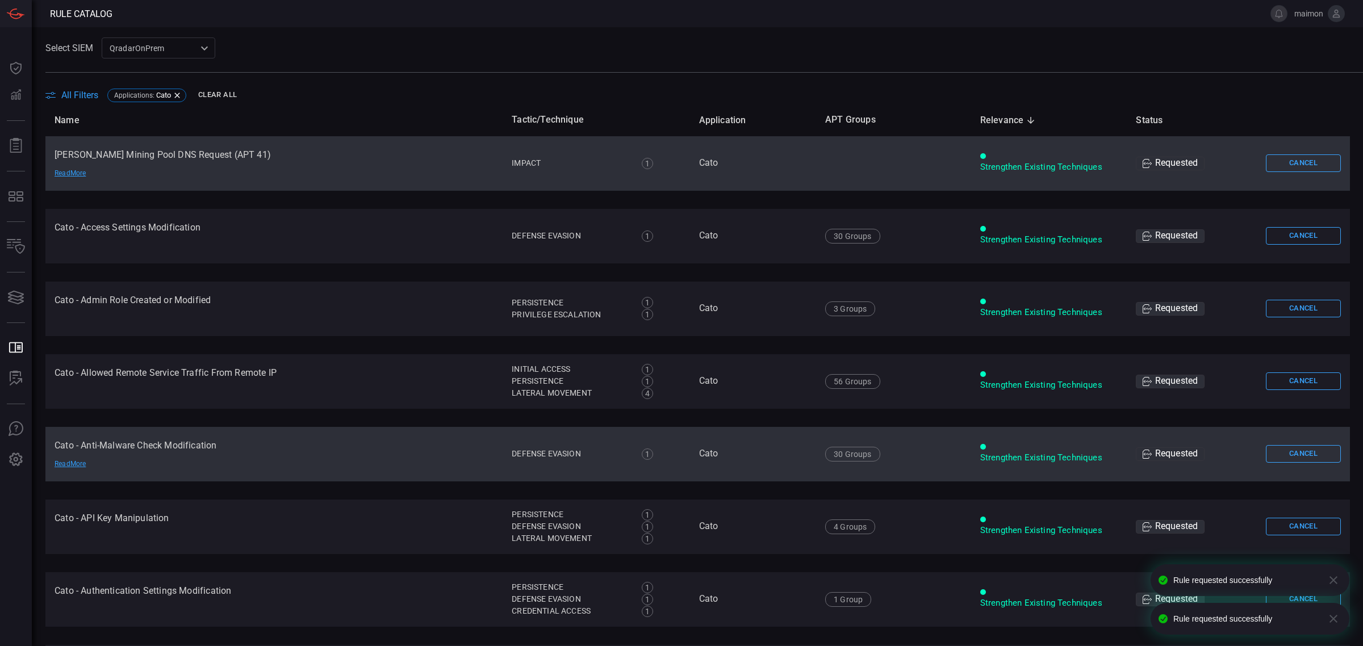
scroll to position [0, 0]
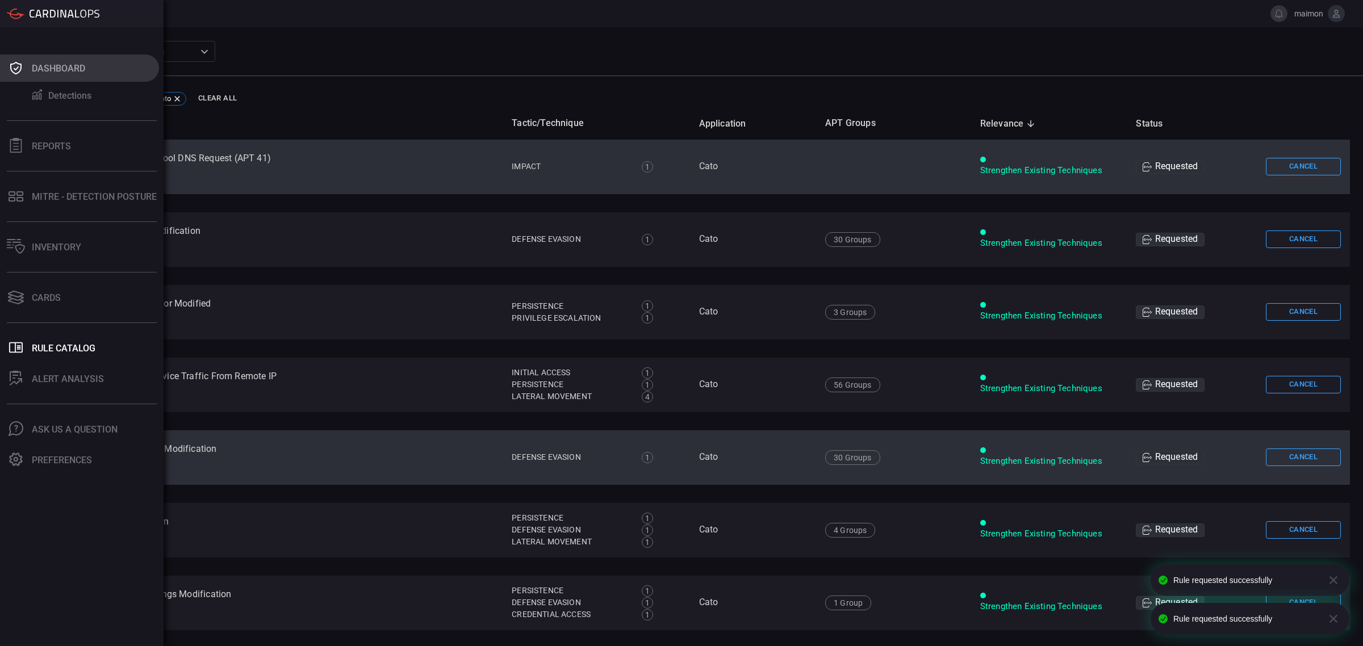
click at [34, 72] on div "Dashboard" at bounding box center [58, 68] width 53 height 11
